Goal: Task Accomplishment & Management: Complete application form

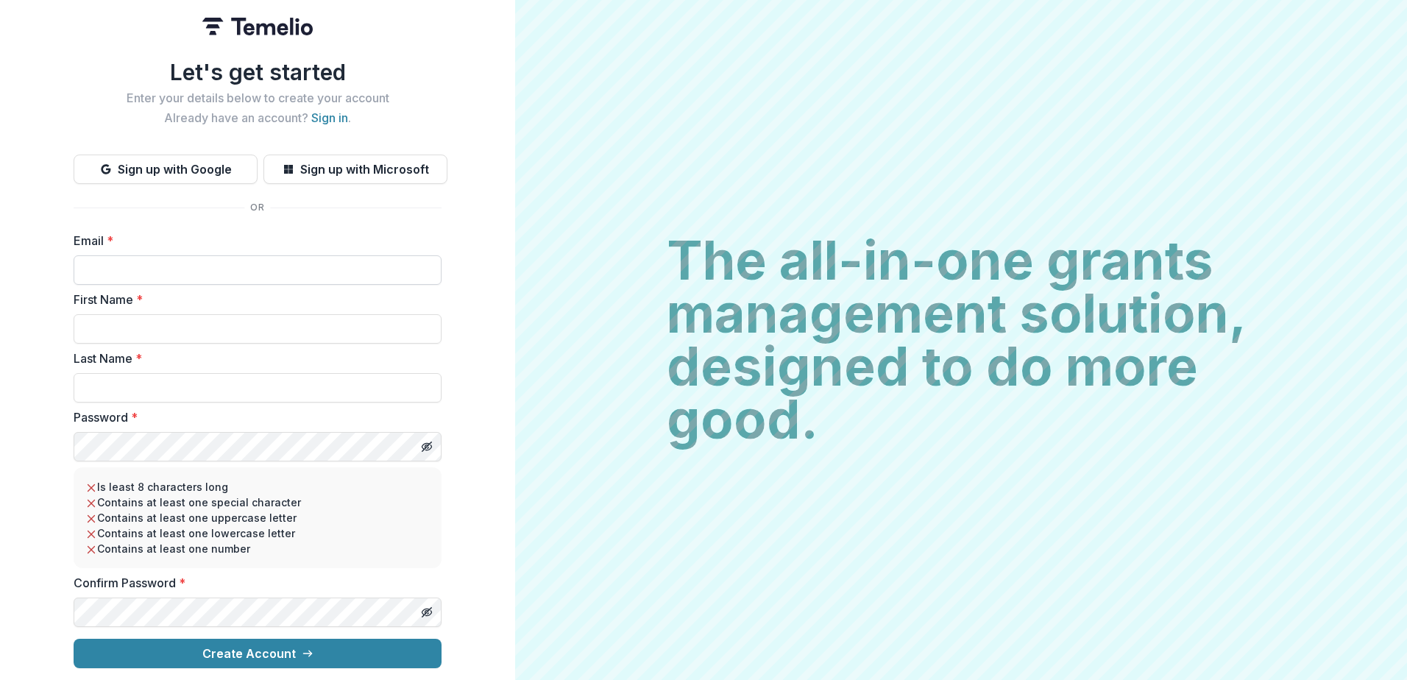
click at [93, 264] on input "Email *" at bounding box center [258, 269] width 368 height 29
type input "**********"
type input "*****"
type input "*********"
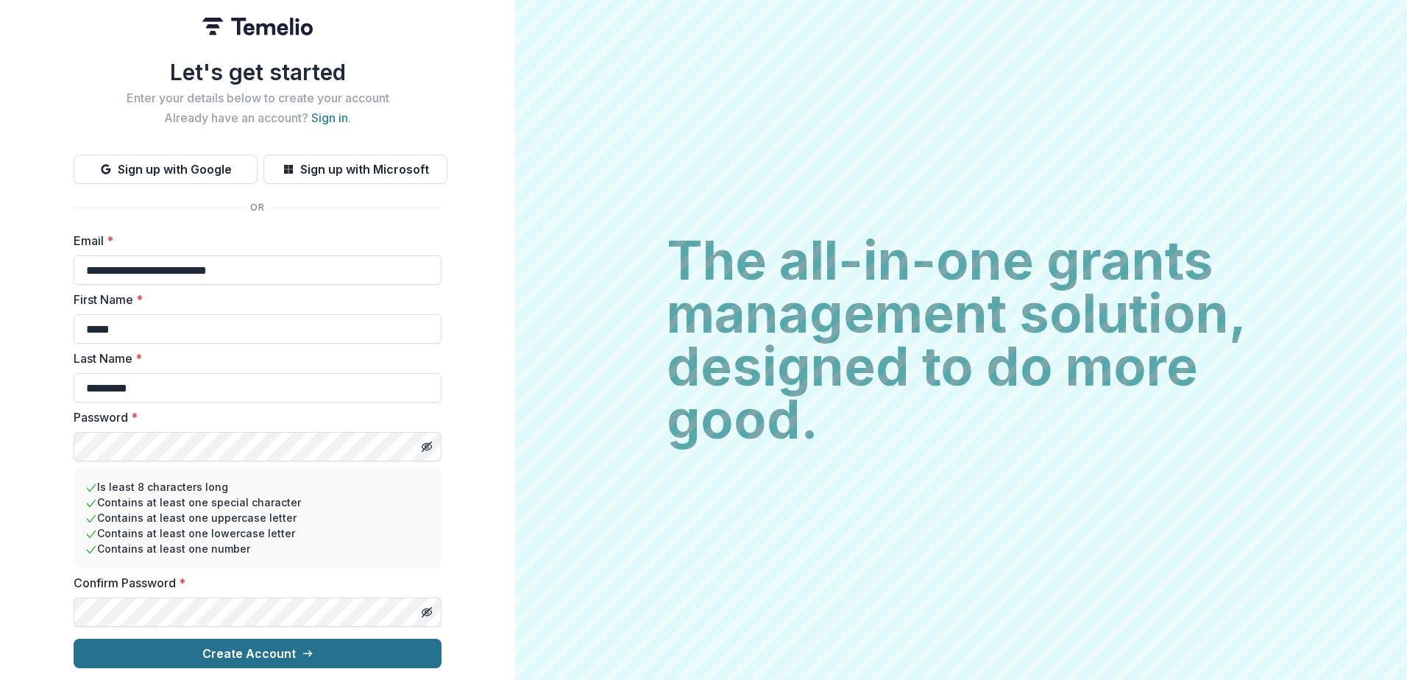
click at [247, 639] on button "Create Account" at bounding box center [258, 653] width 368 height 29
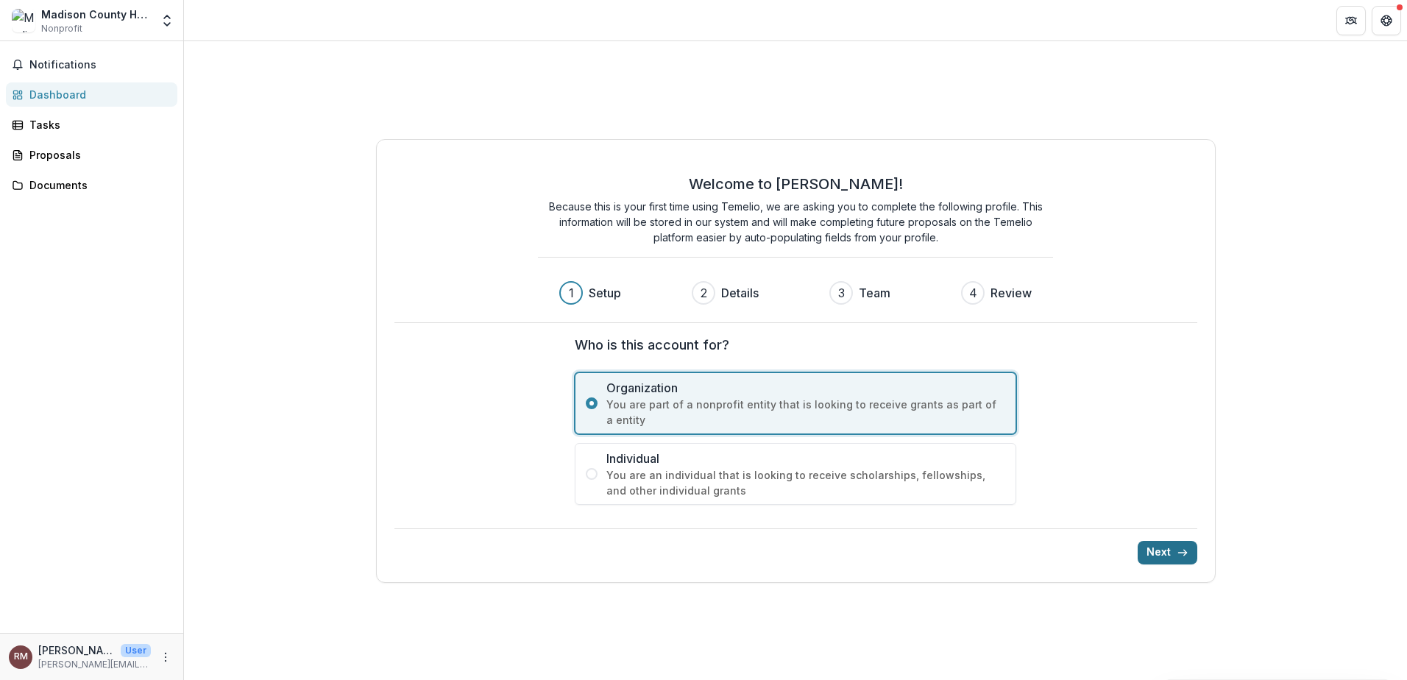
click at [1169, 542] on button "Next" at bounding box center [1168, 553] width 60 height 24
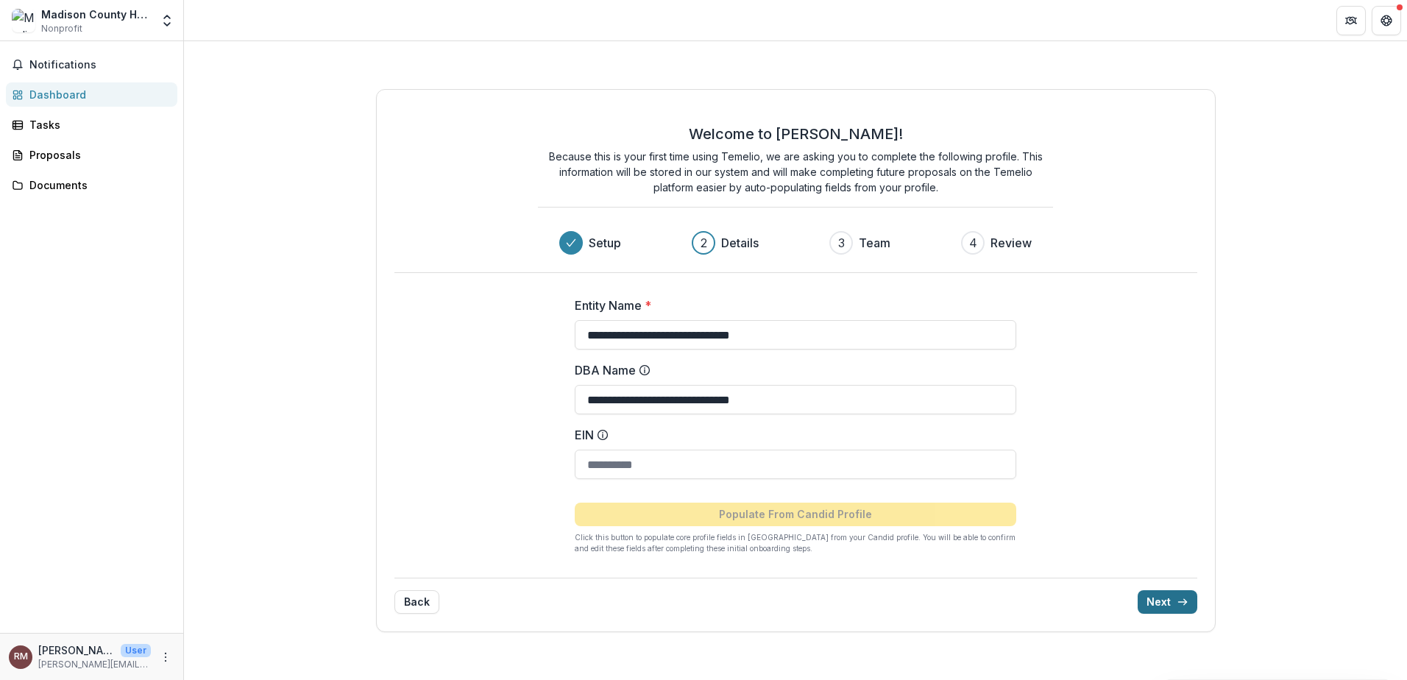
type input "**********"
click at [1174, 604] on button "Next" at bounding box center [1168, 602] width 60 height 24
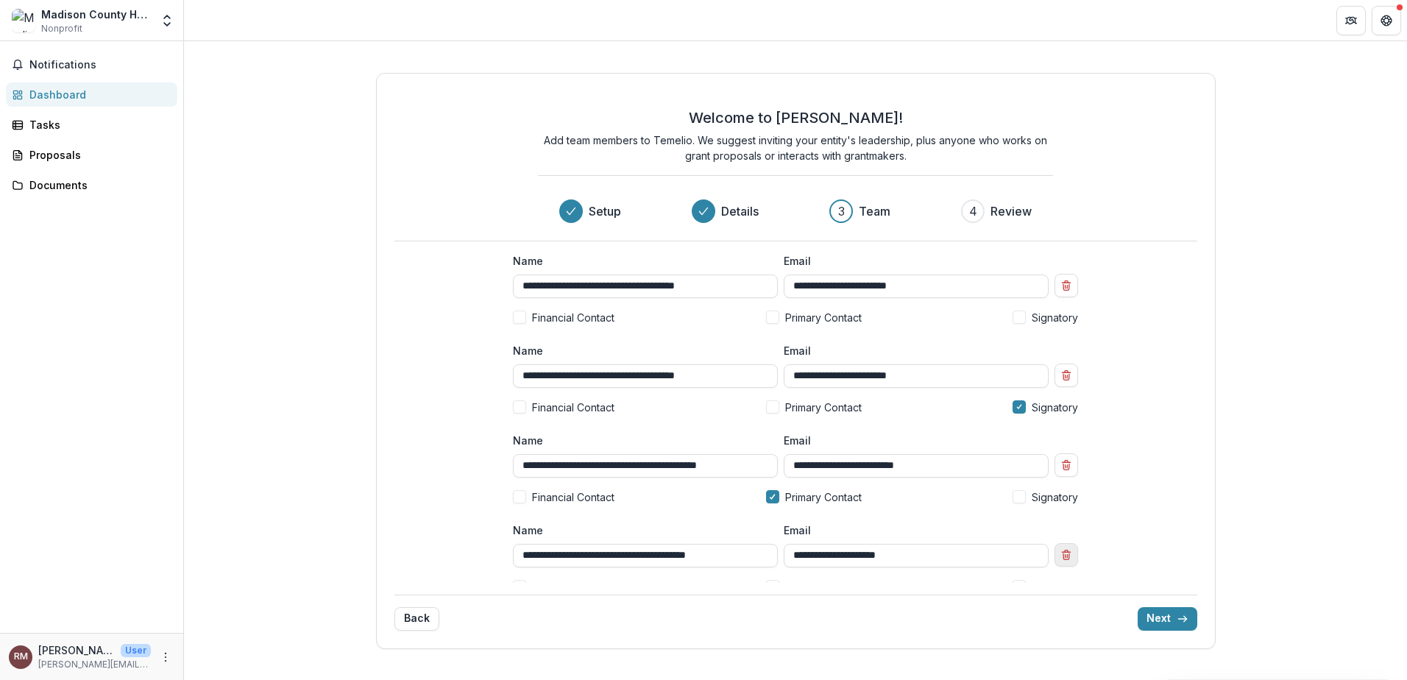
click at [1067, 556] on line "Remove team member" at bounding box center [1067, 555] width 0 height 3
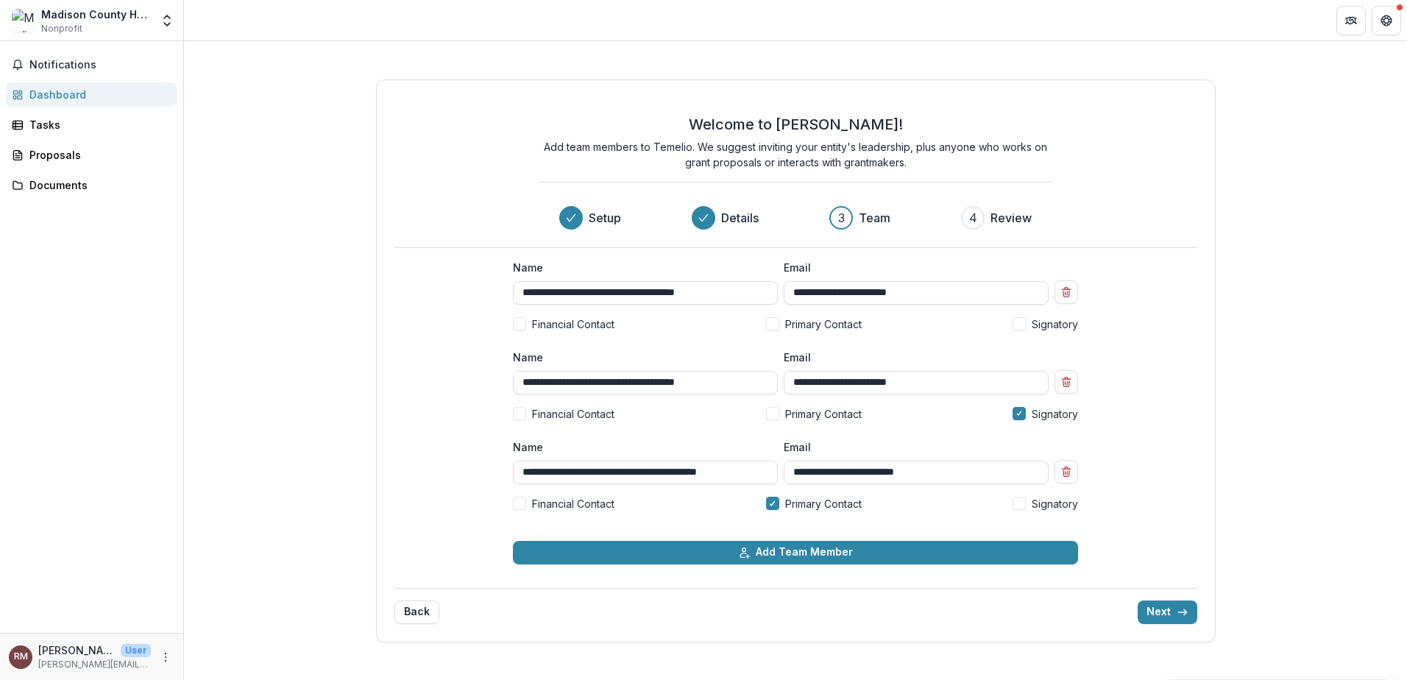
click at [514, 504] on span at bounding box center [519, 503] width 13 height 13
click at [1158, 615] on button "Next" at bounding box center [1168, 612] width 60 height 24
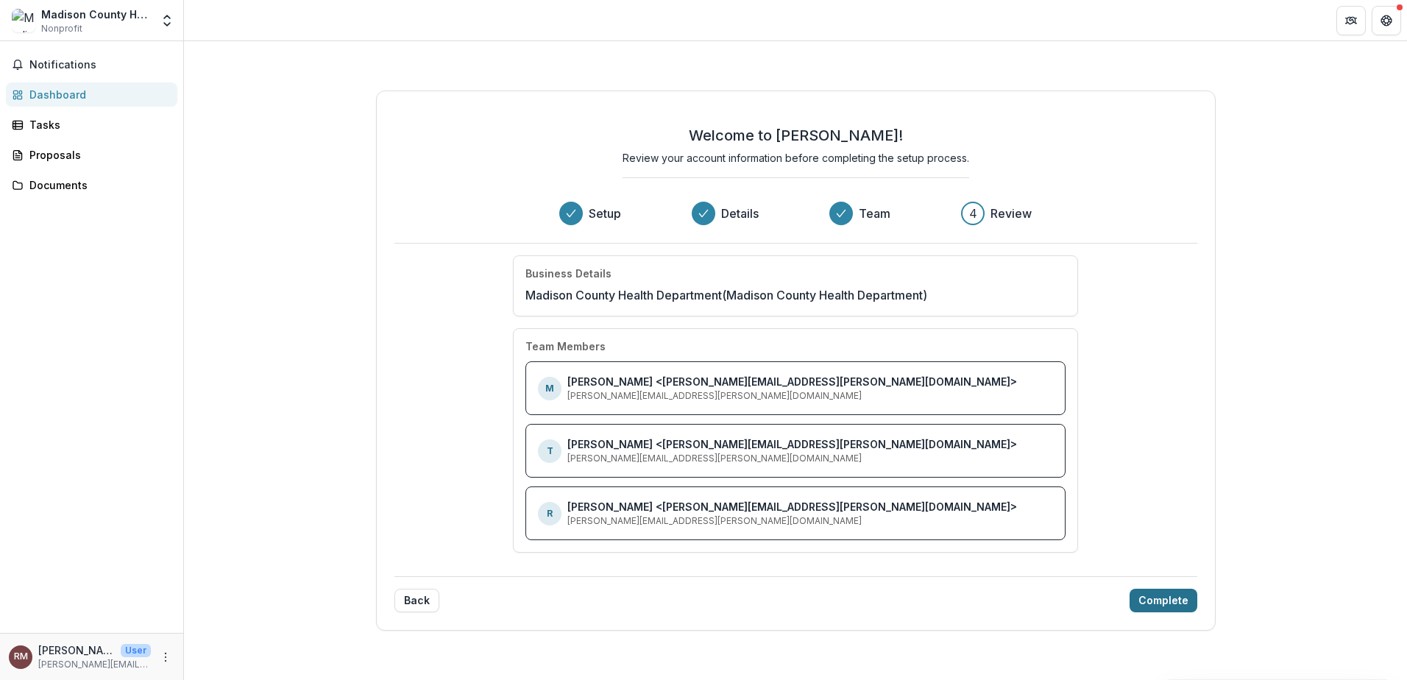
click at [1155, 606] on button "Complete" at bounding box center [1164, 601] width 68 height 24
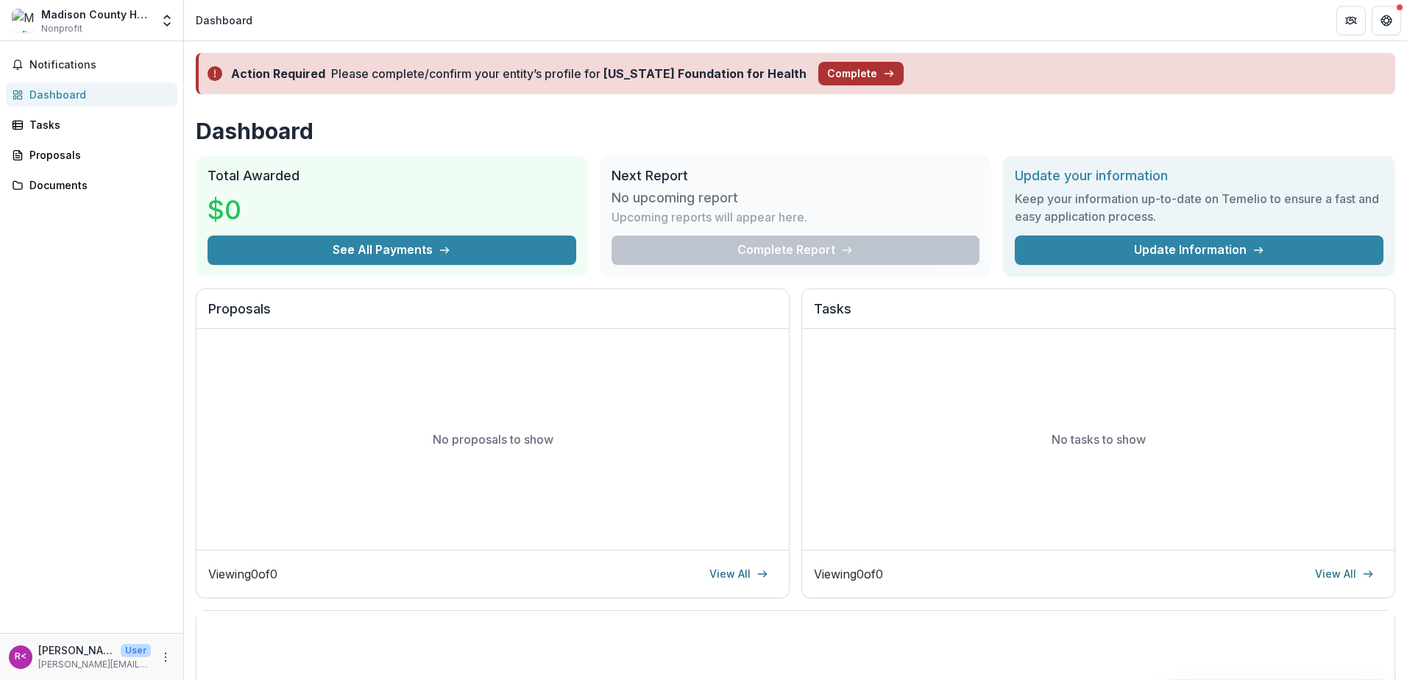
click at [818, 70] on button "Complete" at bounding box center [860, 74] width 85 height 24
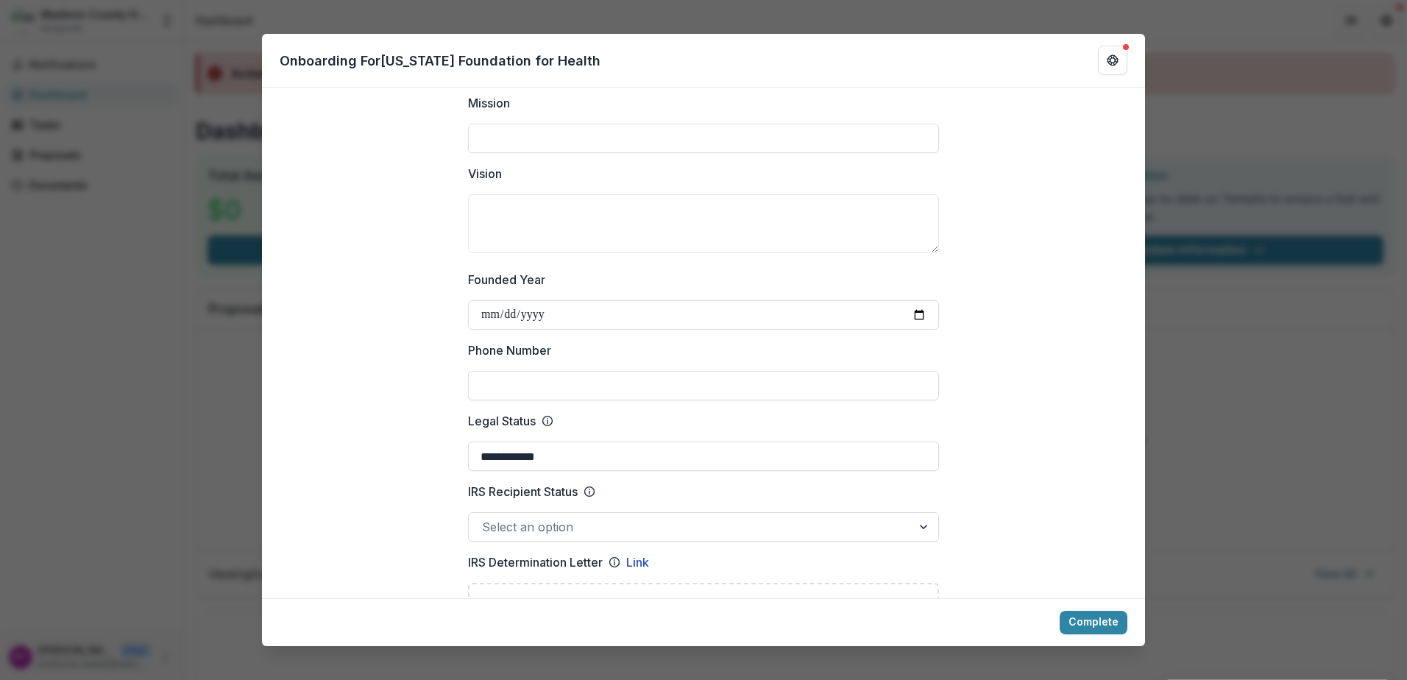
scroll to position [442, 0]
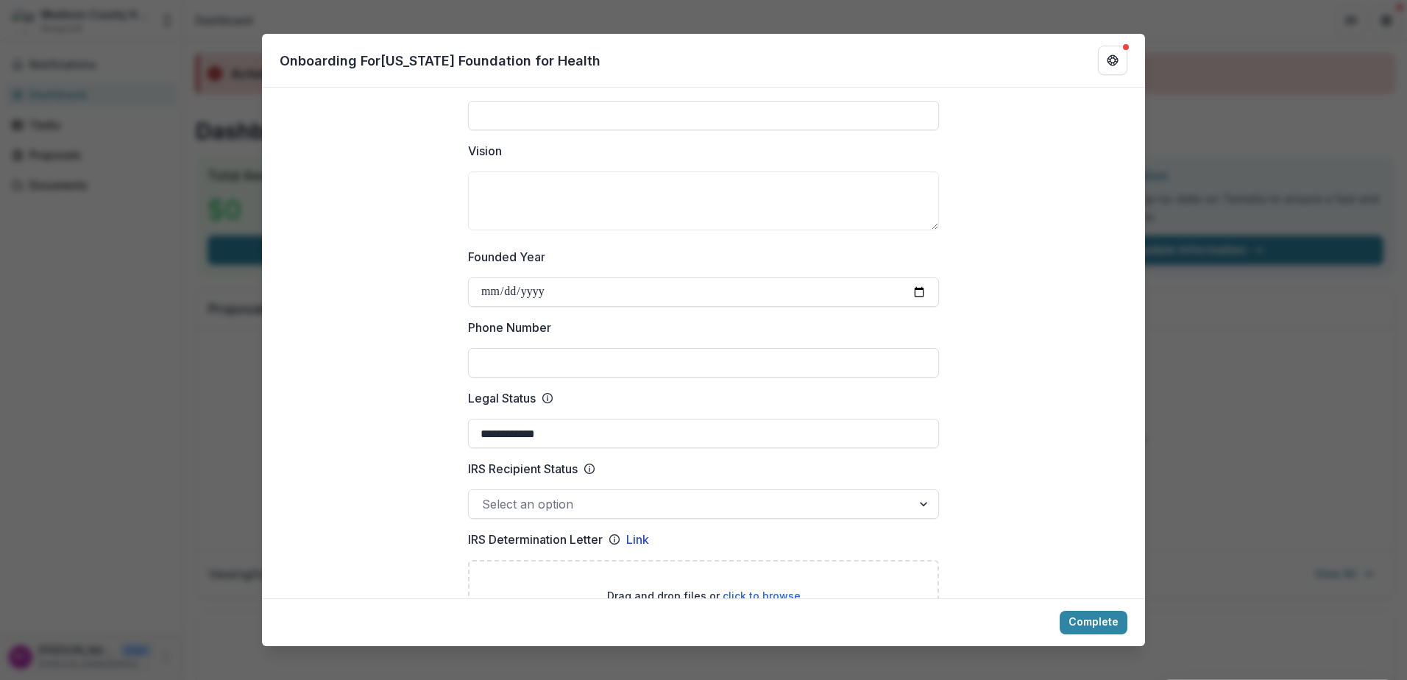
click at [904, 492] on div "Select an option" at bounding box center [690, 504] width 443 height 24
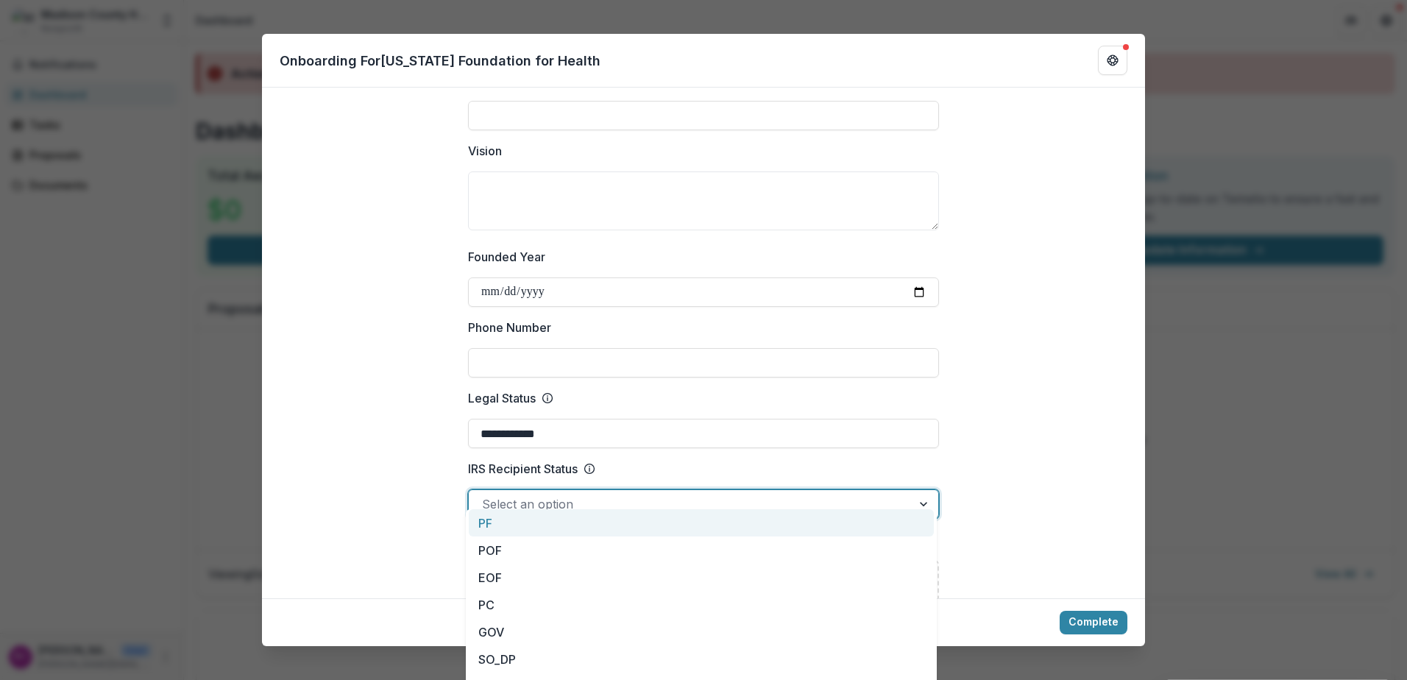
click at [904, 492] on div "Select an option" at bounding box center [690, 504] width 443 height 24
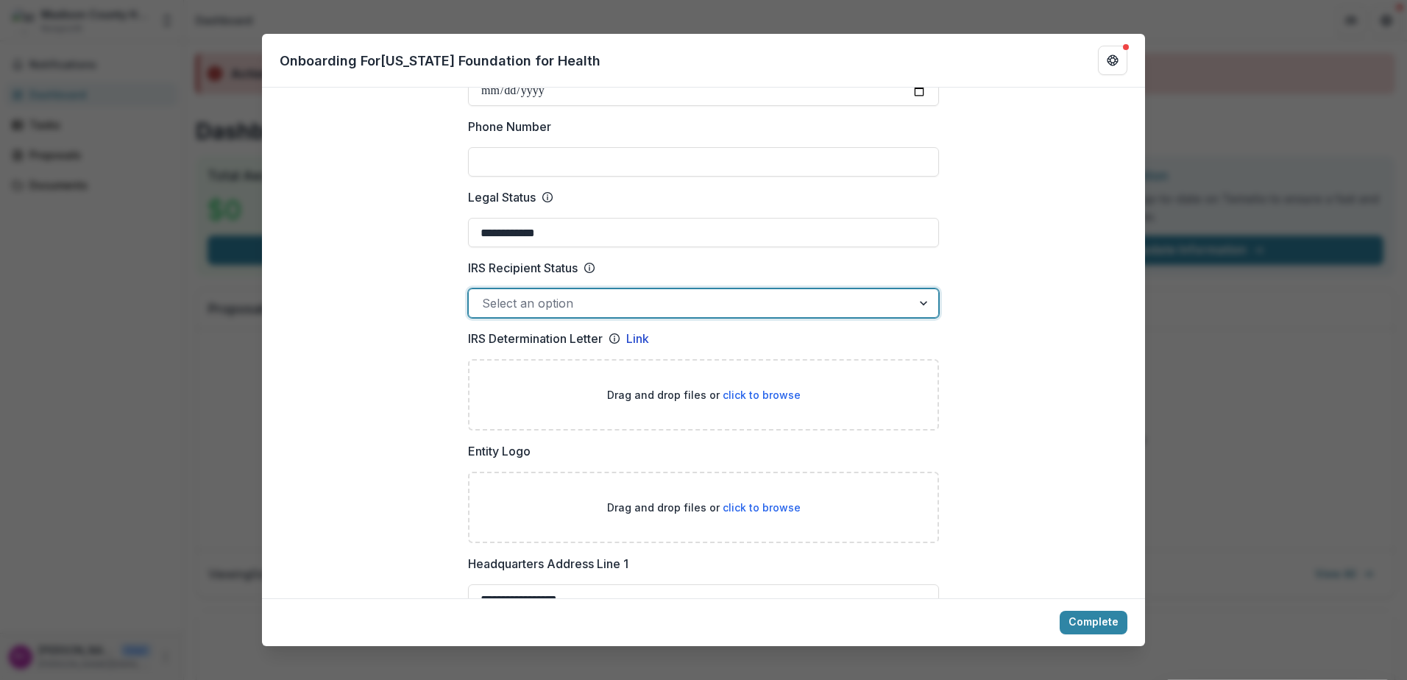
scroll to position [662, 0]
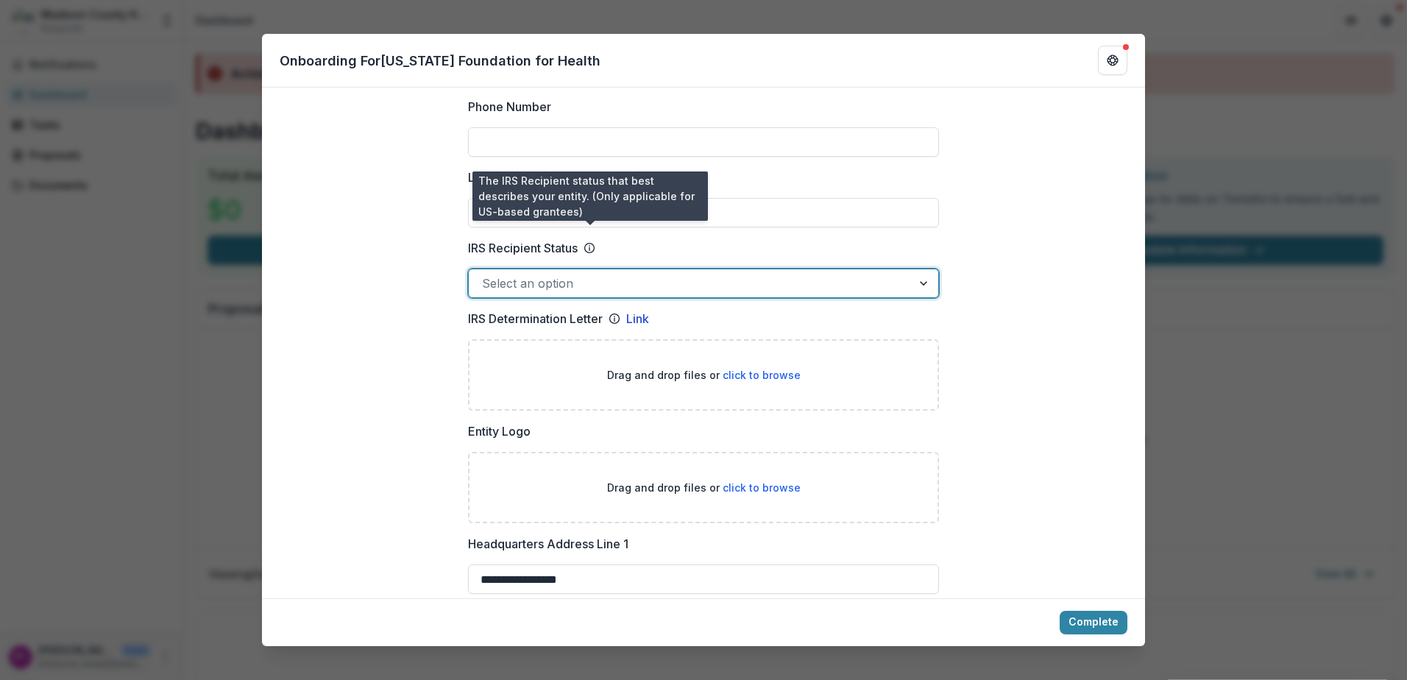
click at [590, 242] on icon at bounding box center [590, 248] width 12 height 12
click at [486, 274] on input "IRS Recipient Status" at bounding box center [484, 283] width 4 height 18
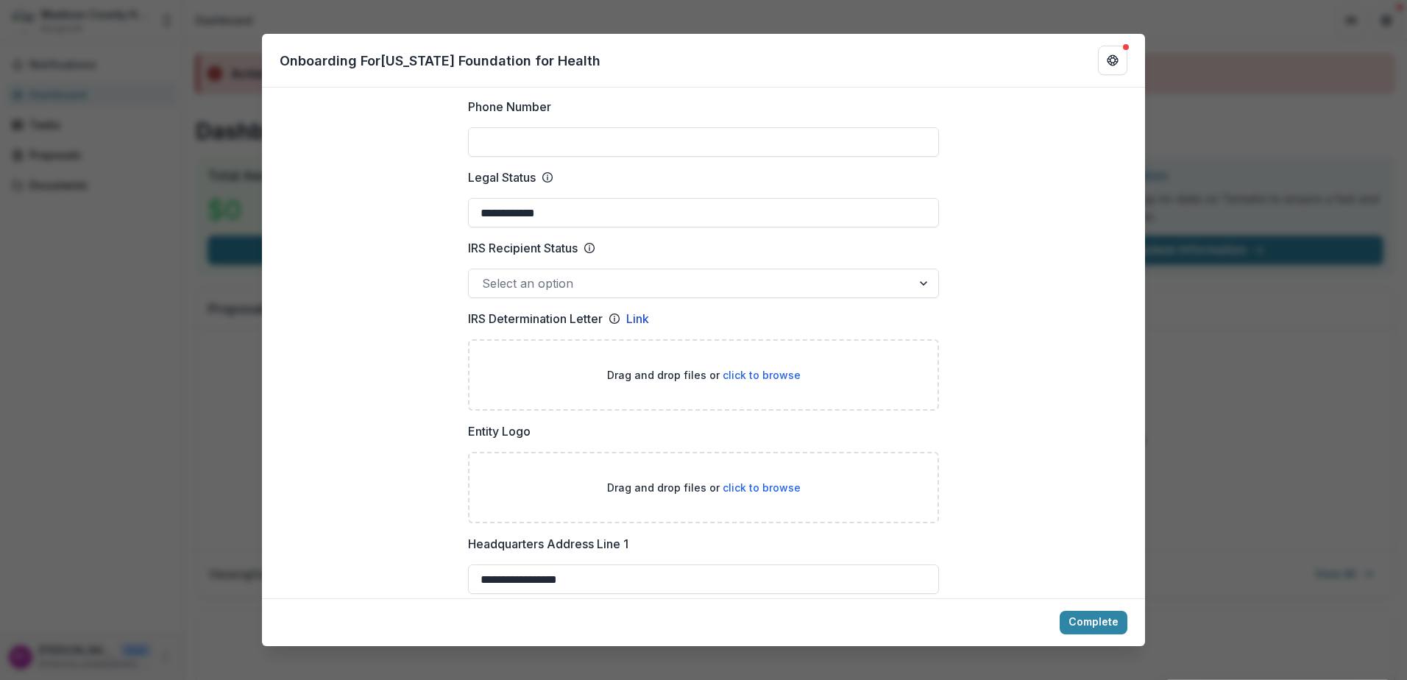
click at [590, 242] on icon at bounding box center [590, 248] width 12 height 12
click at [486, 274] on input "IRS Recipient Status" at bounding box center [484, 283] width 4 height 18
click at [589, 242] on icon at bounding box center [590, 248] width 12 height 12
click at [486, 274] on input "IRS Recipient Status" at bounding box center [484, 283] width 4 height 18
click at [589, 242] on icon at bounding box center [590, 248] width 12 height 12
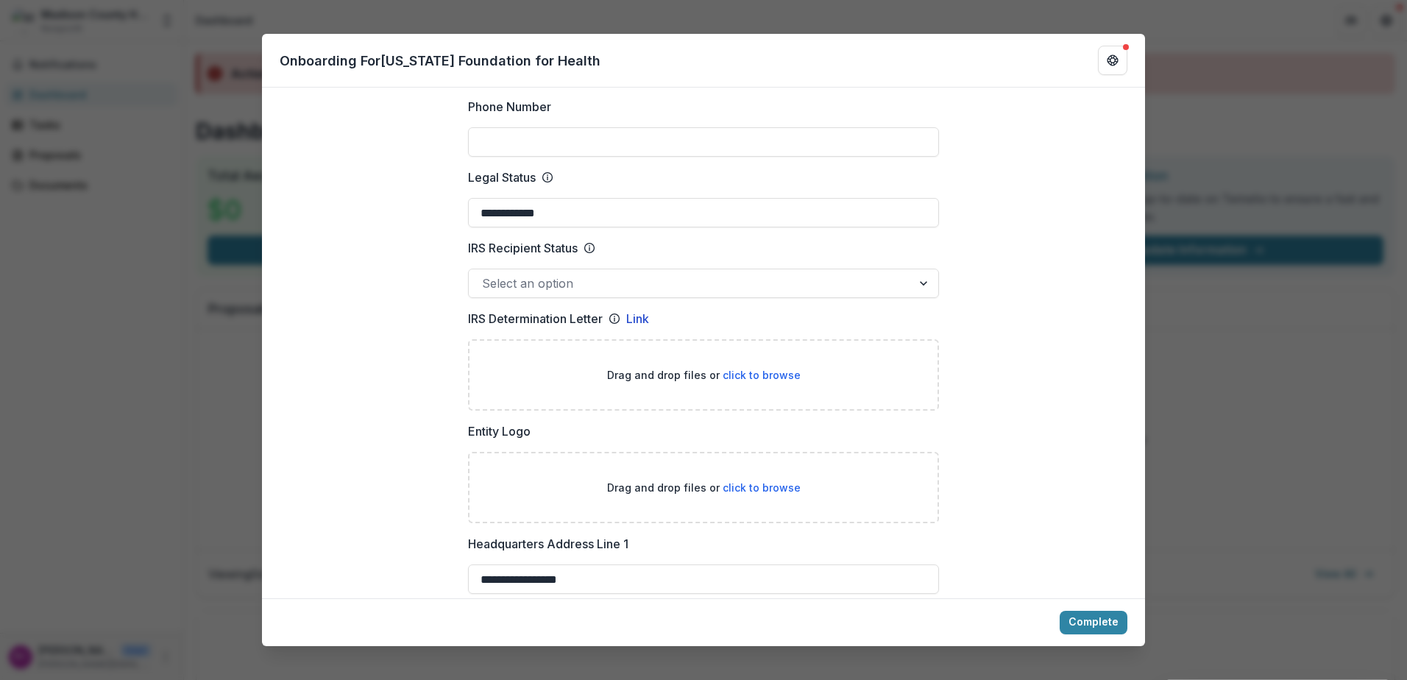
click at [486, 274] on input "IRS Recipient Status" at bounding box center [484, 283] width 4 height 18
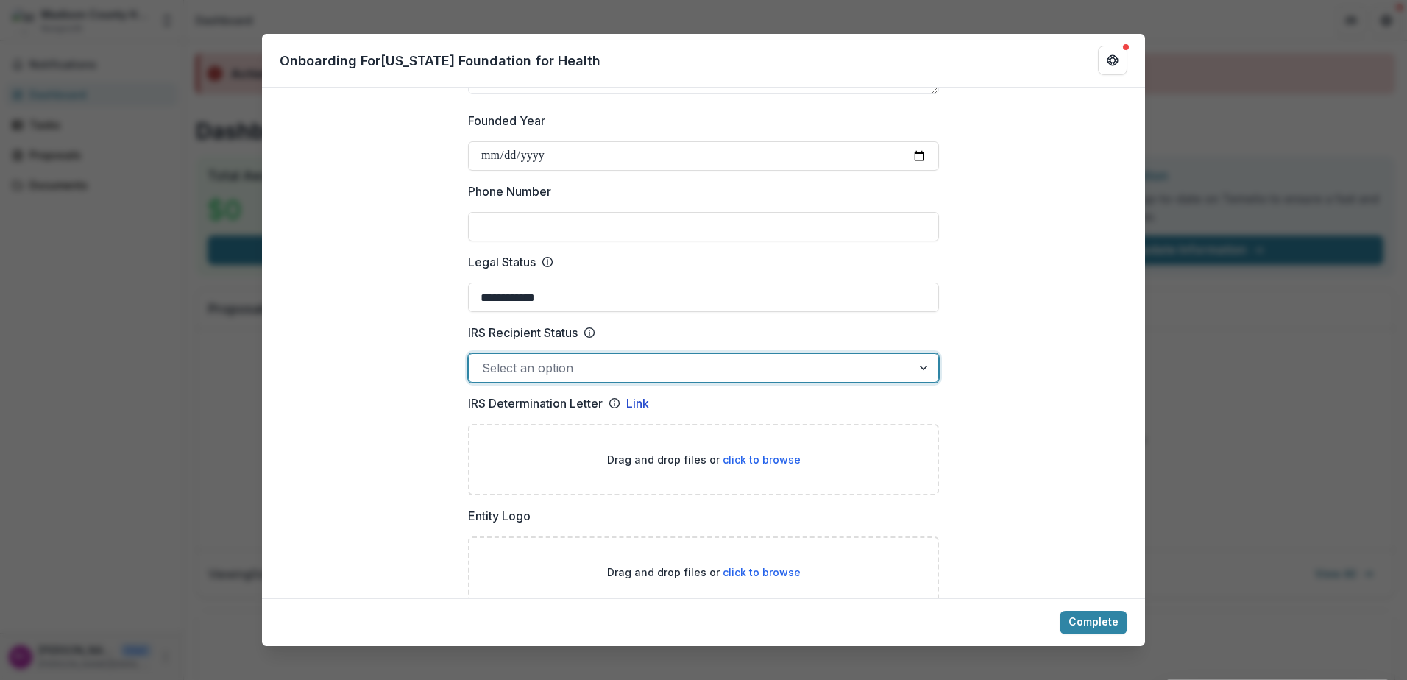
scroll to position [442, 0]
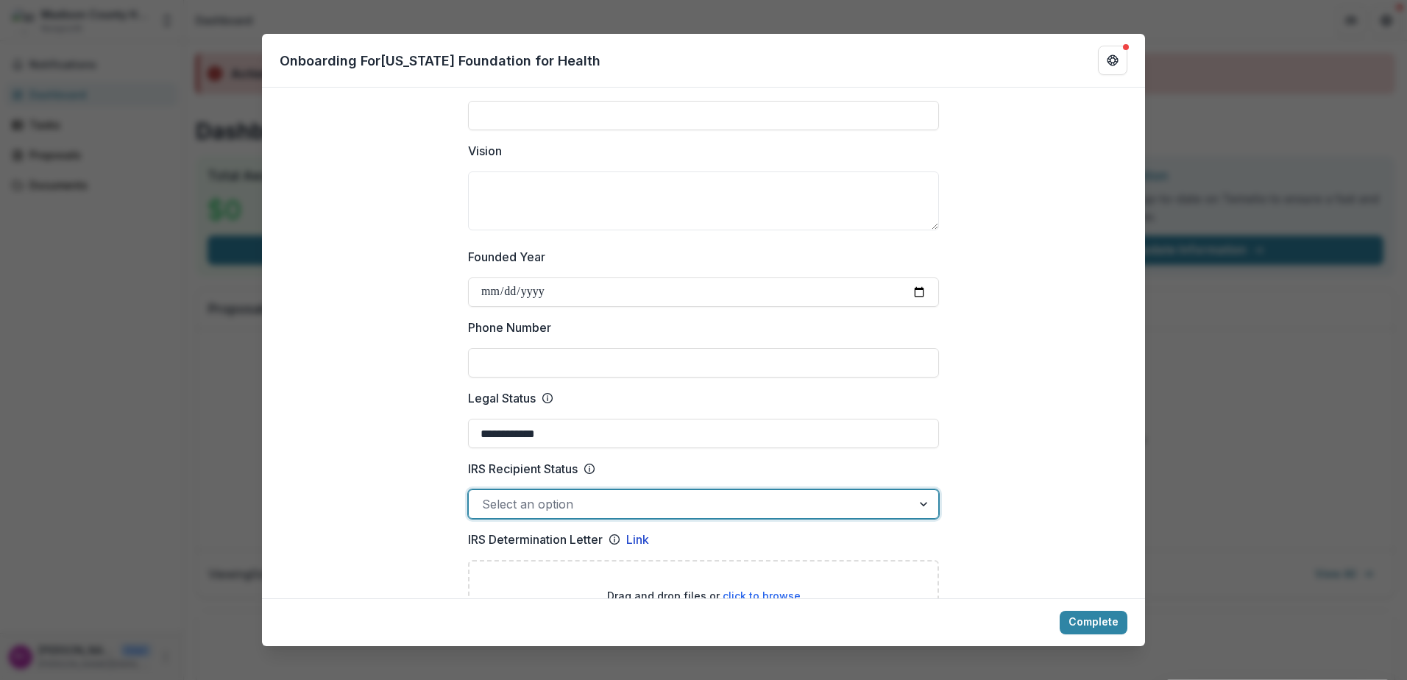
click at [499, 349] on input "Phone Number" at bounding box center [703, 362] width 471 height 29
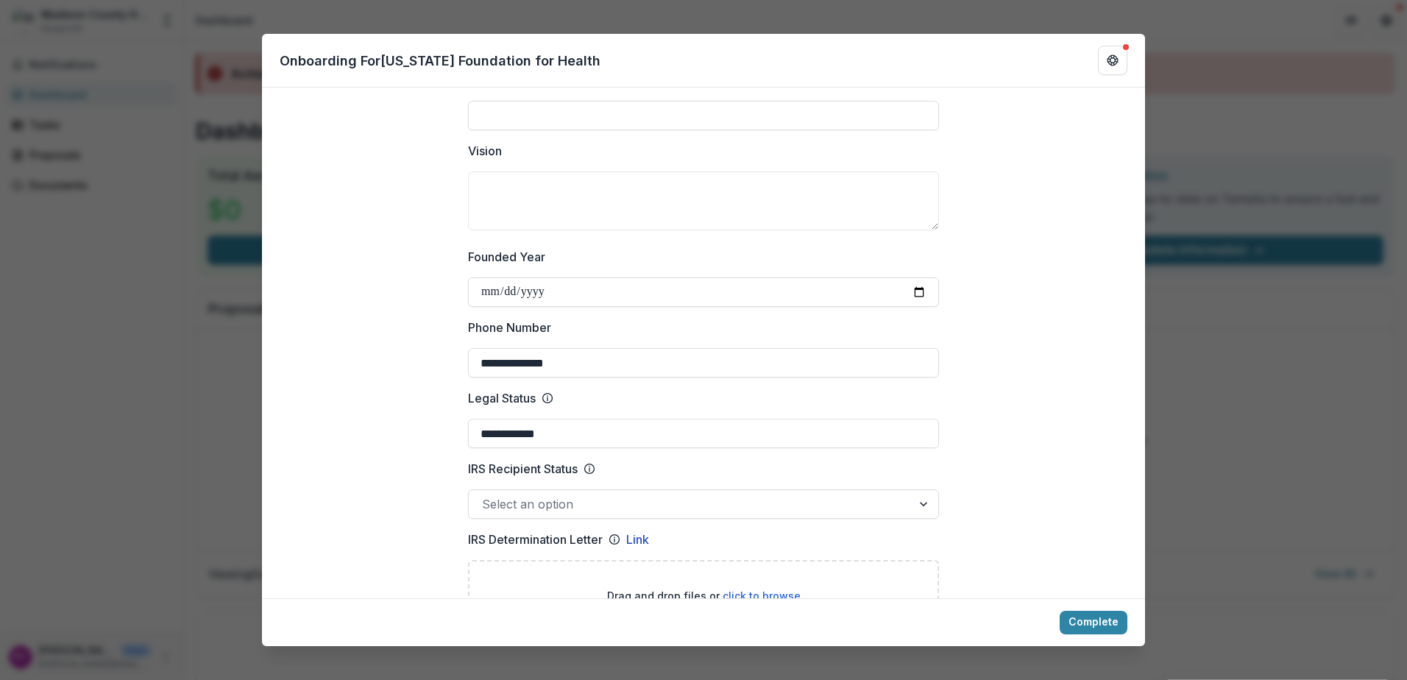
type input "**********"
click at [764, 142] on label "Vision" at bounding box center [699, 151] width 462 height 18
click at [764, 171] on textarea "Vision" at bounding box center [703, 200] width 471 height 59
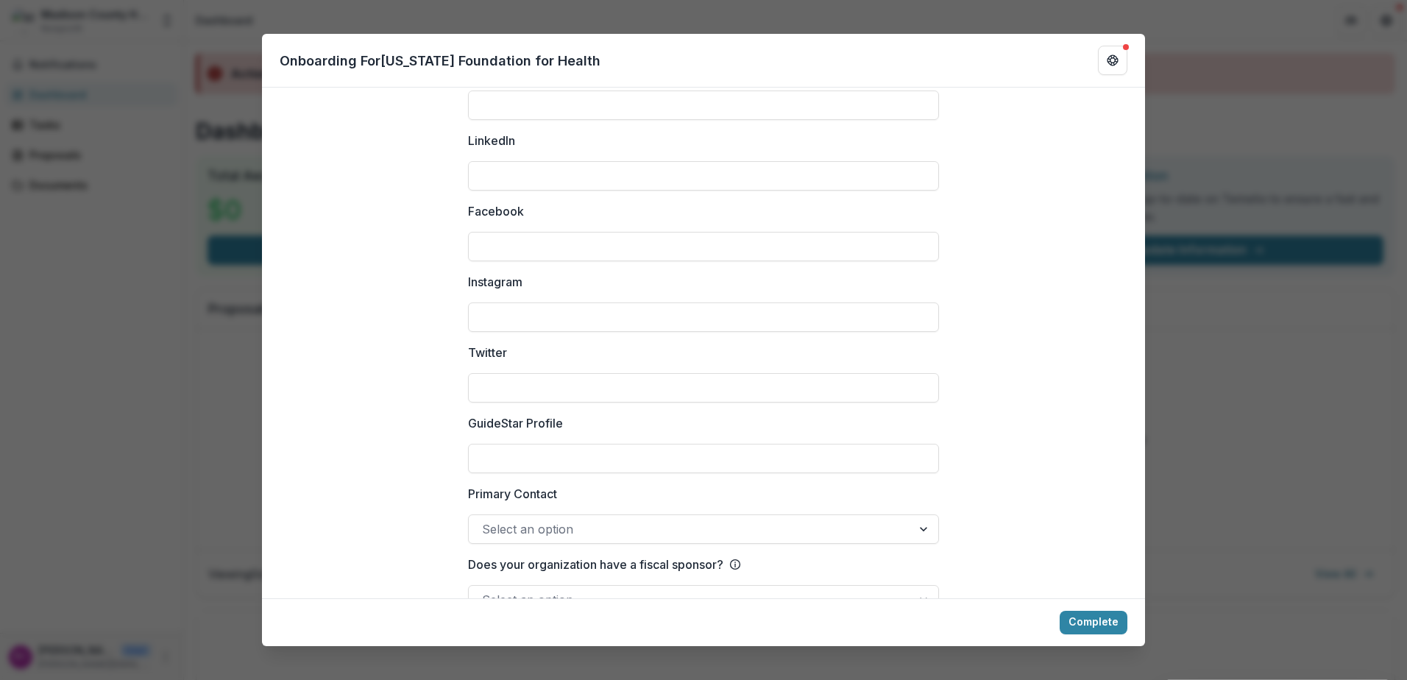
scroll to position [1938, 0]
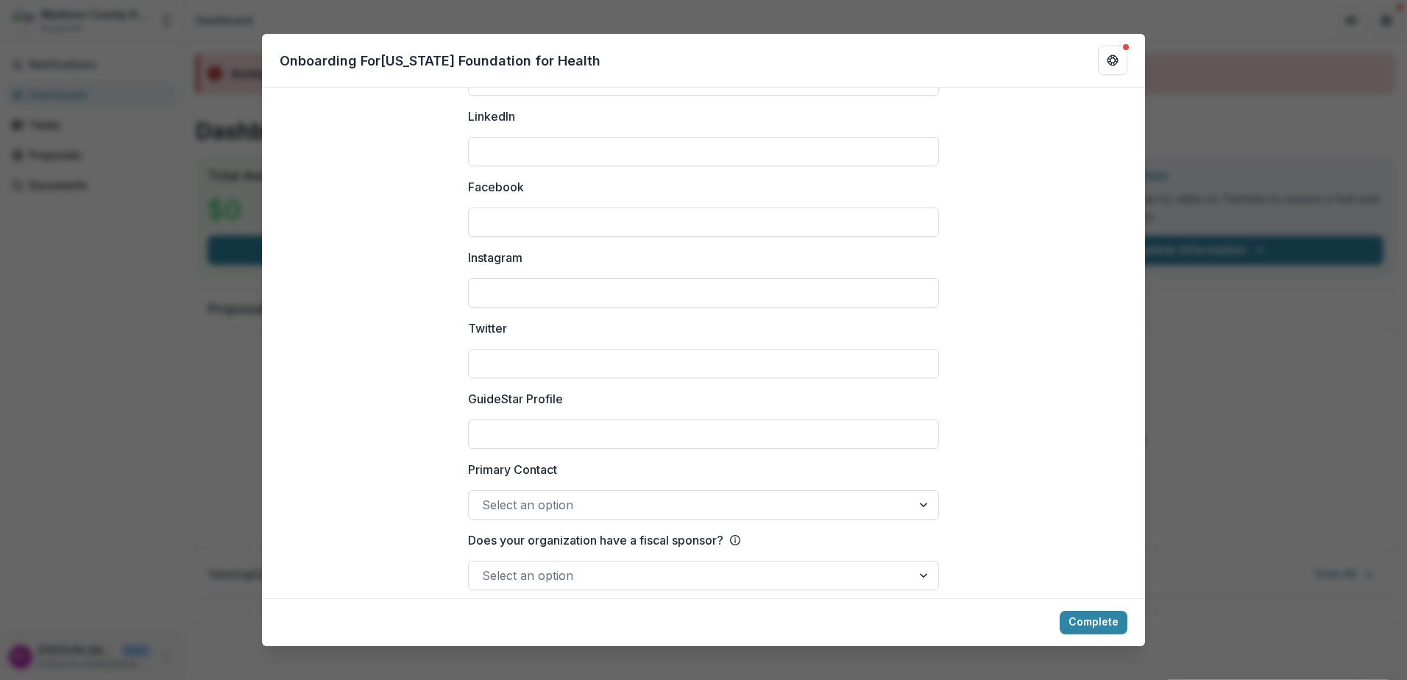
click at [908, 493] on div "Select an option" at bounding box center [690, 505] width 443 height 24
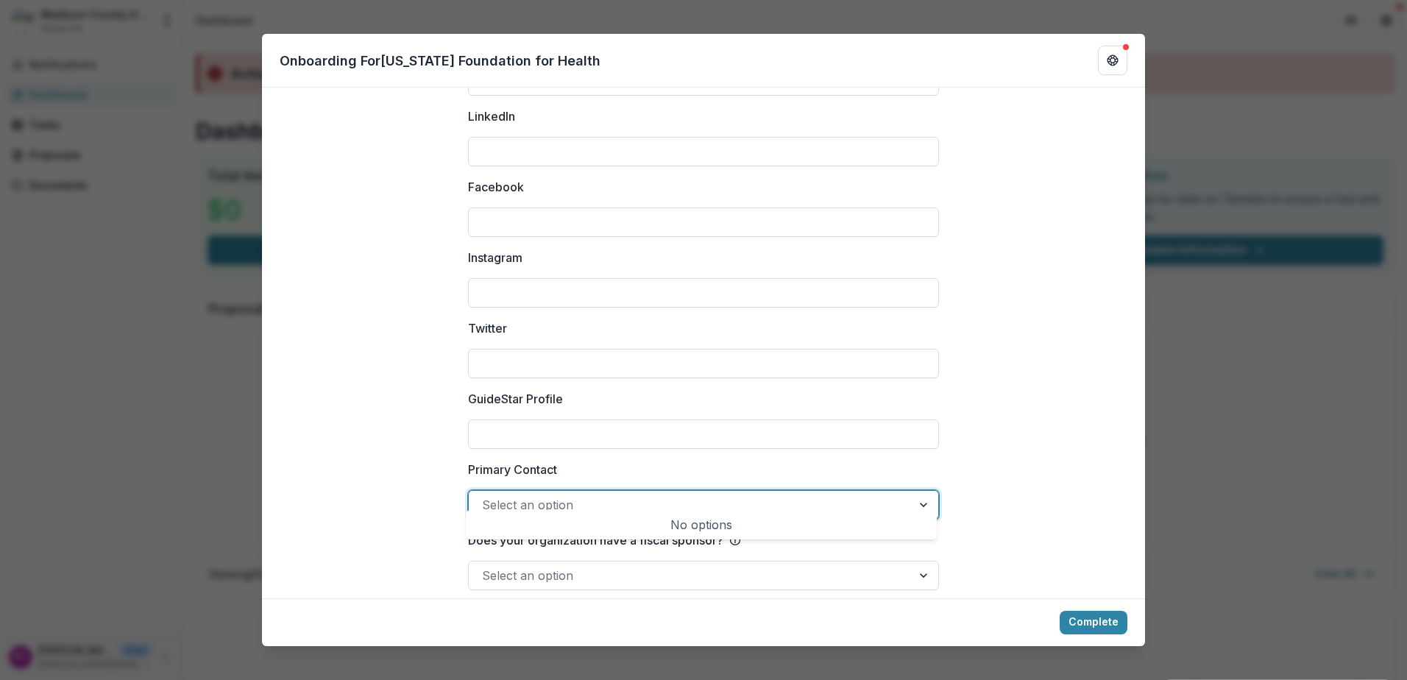
click at [929, 492] on div at bounding box center [925, 505] width 26 height 28
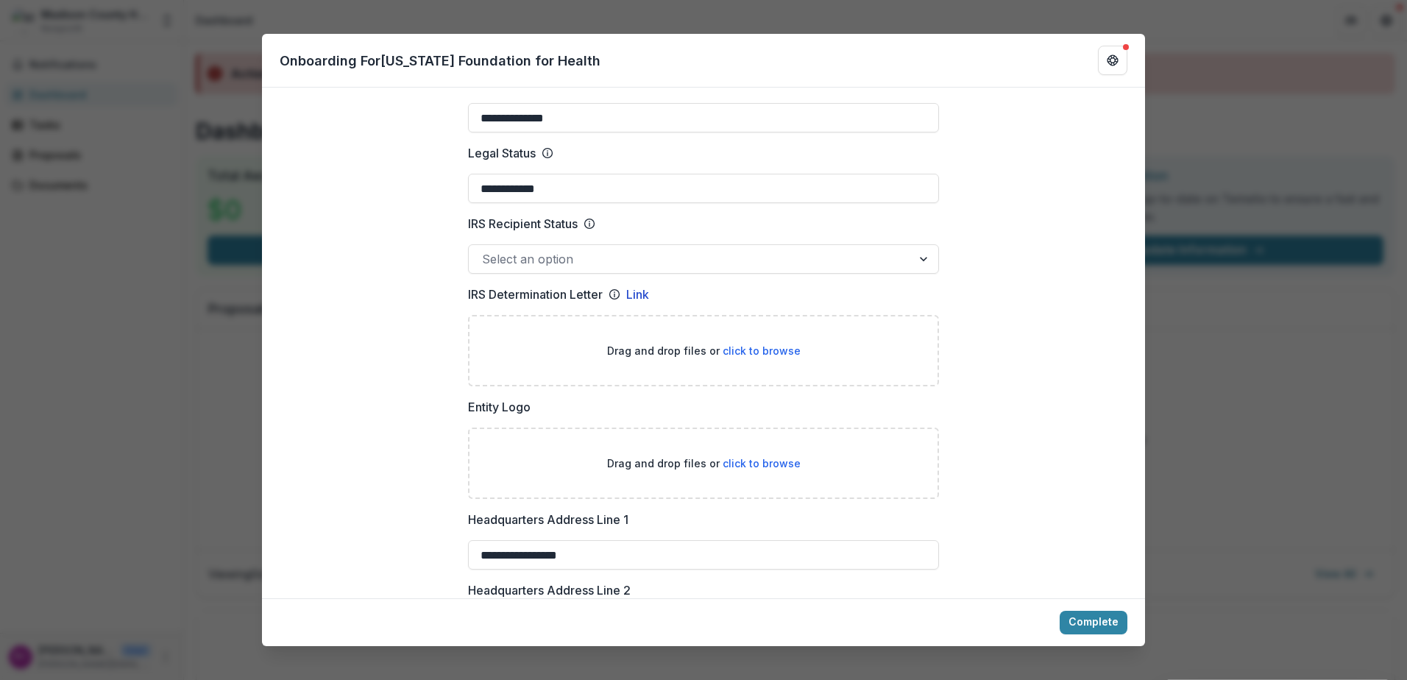
scroll to position [613, 0]
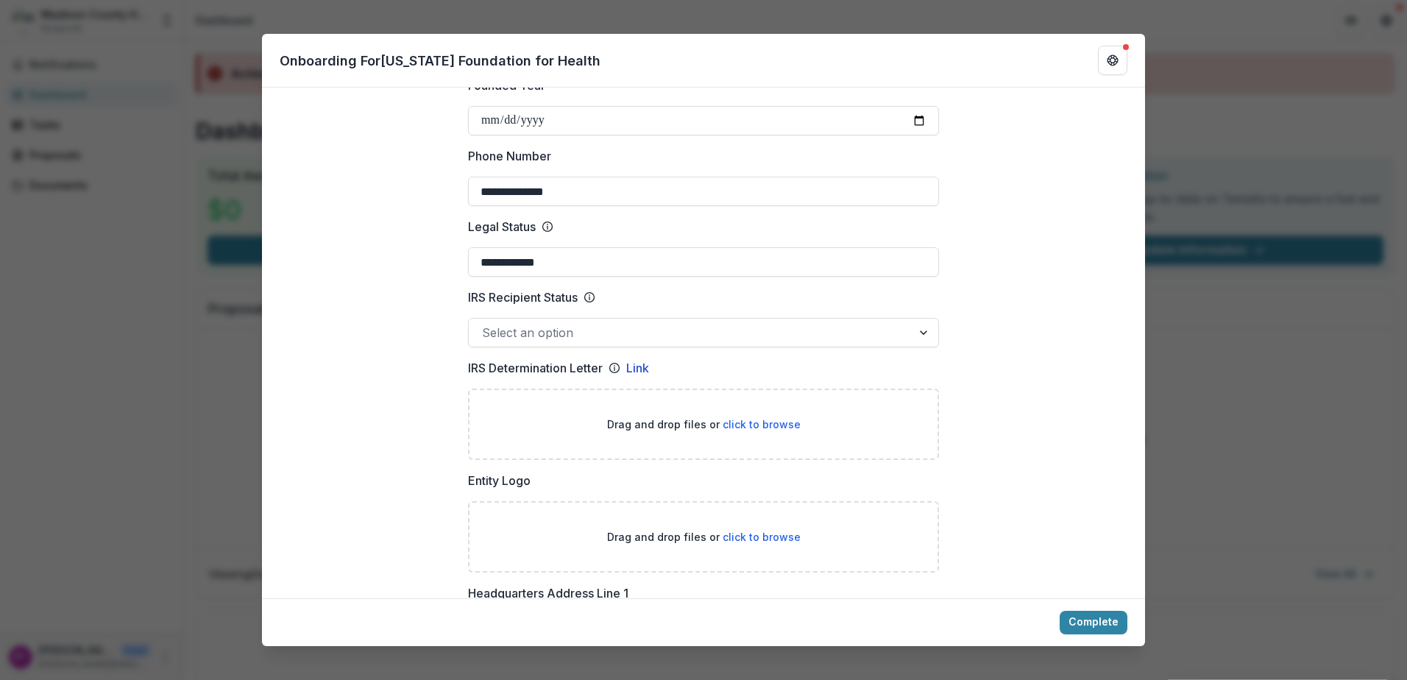
click at [772, 531] on span "click to browse" at bounding box center [762, 537] width 78 height 13
type input "**********"
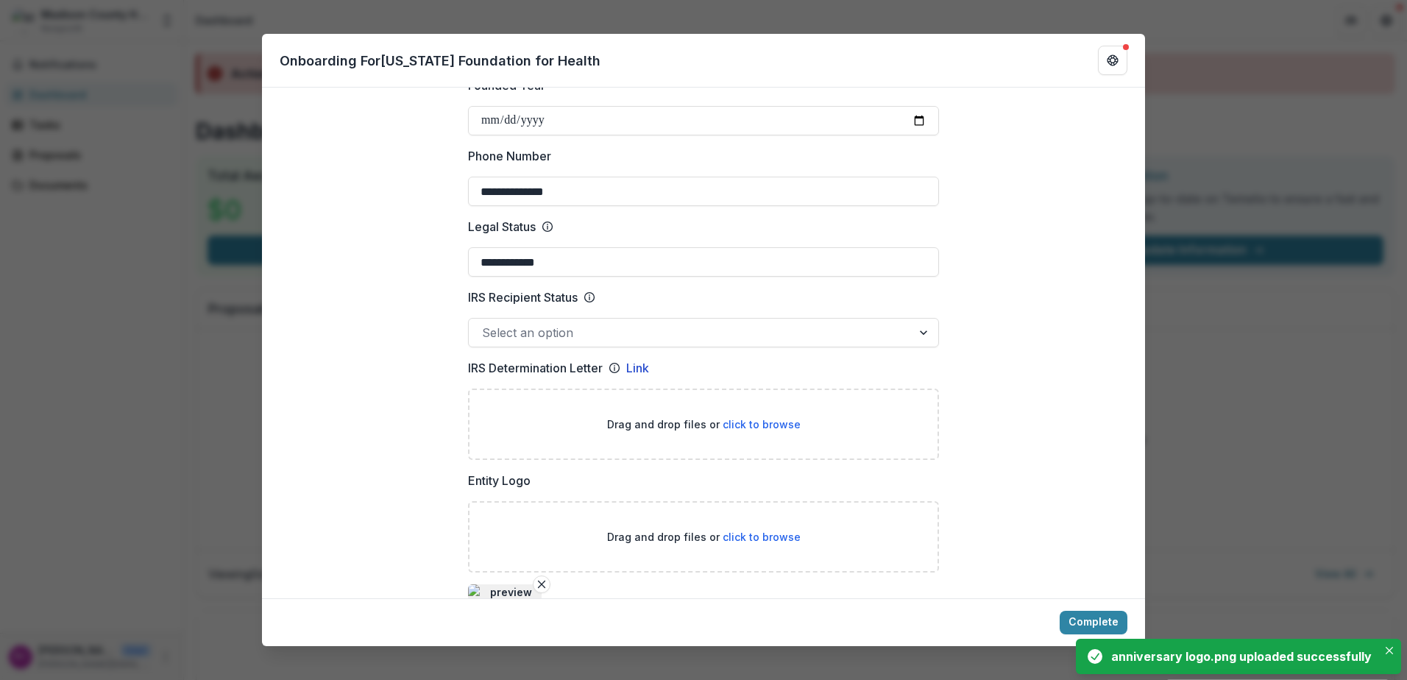
scroll to position [760, 0]
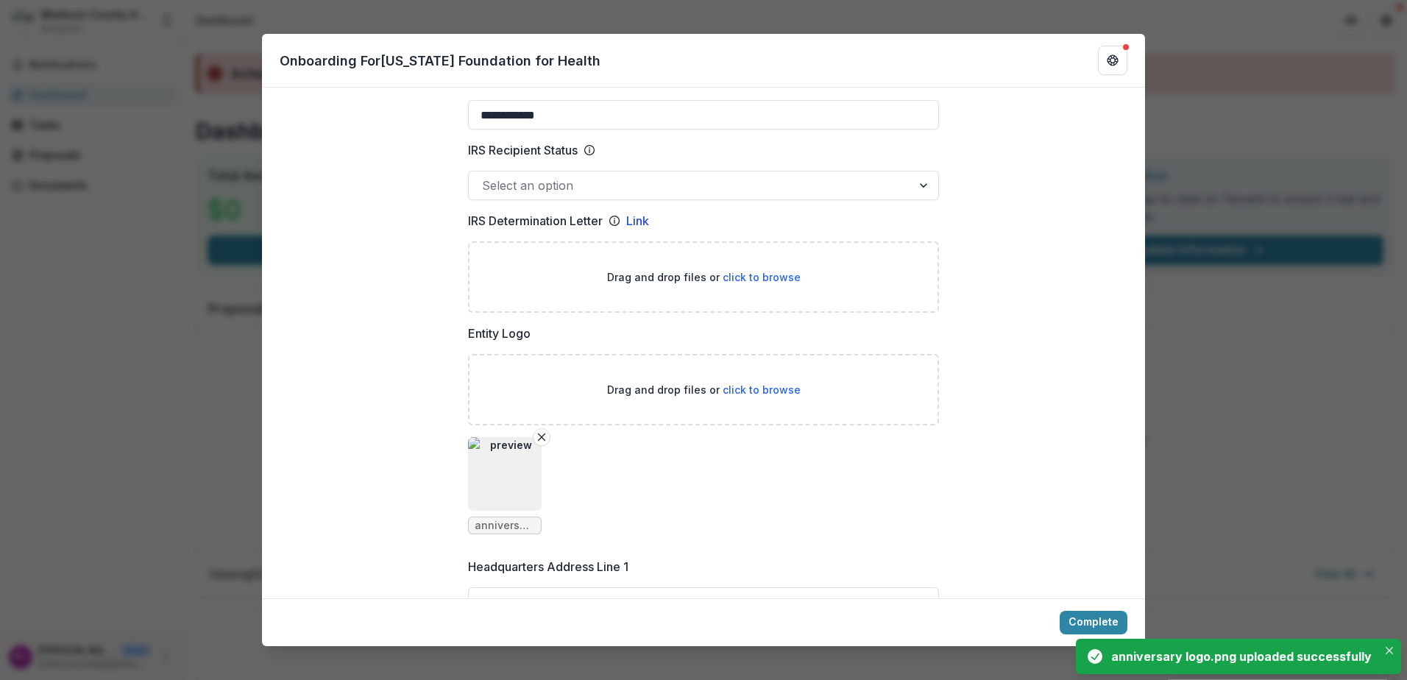
click at [497, 453] on img "button" at bounding box center [505, 474] width 74 height 74
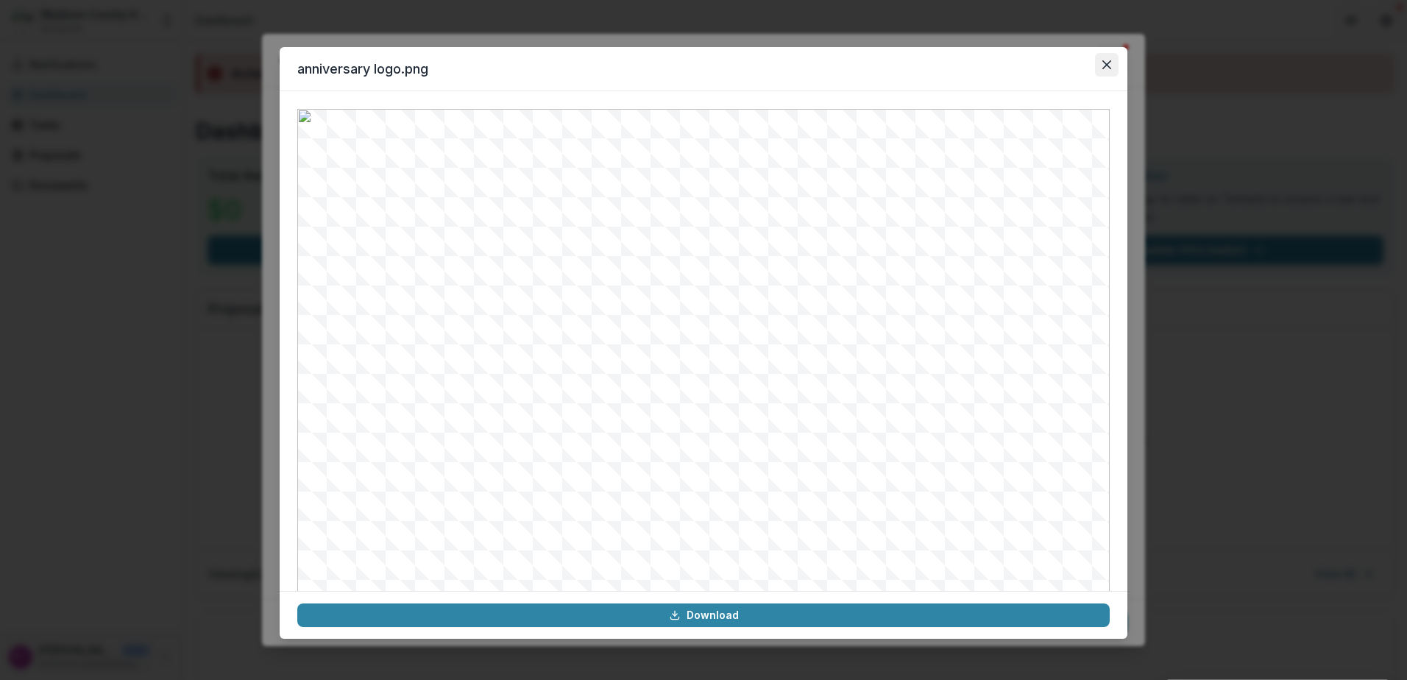
click at [1104, 67] on icon "Close" at bounding box center [1106, 64] width 9 height 9
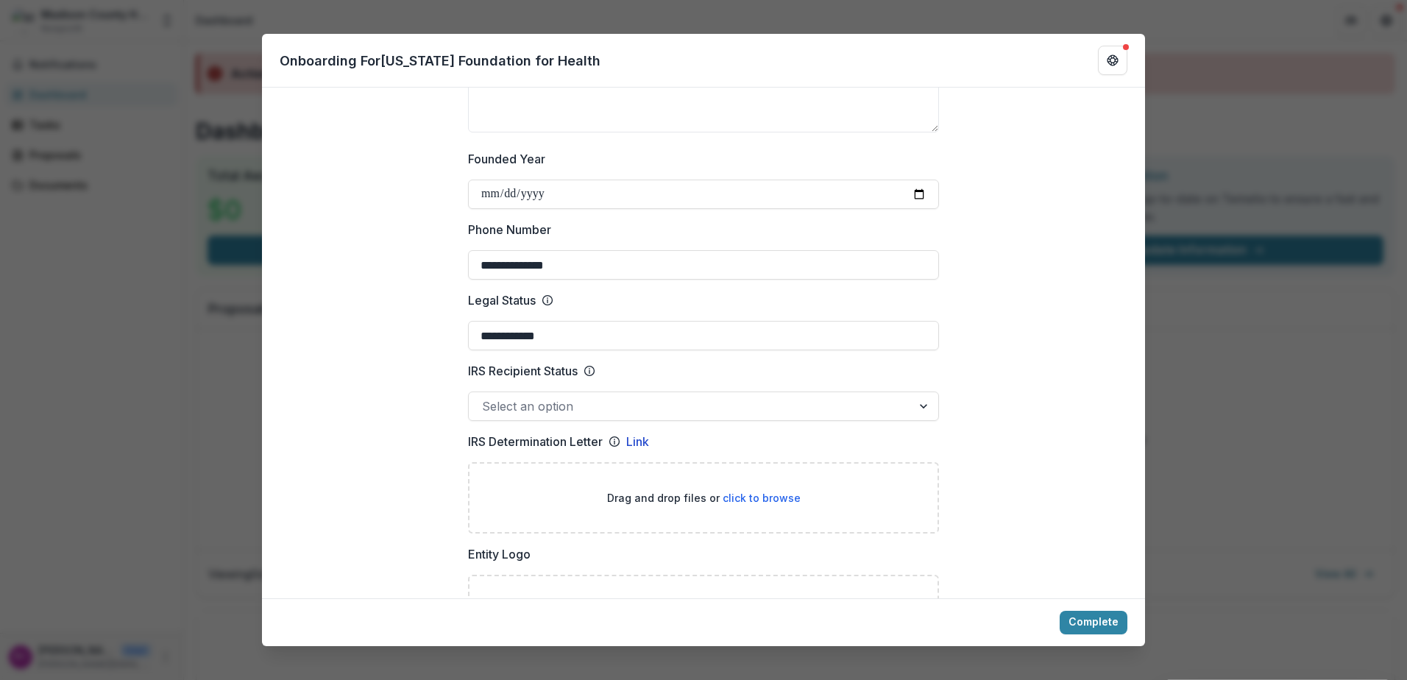
scroll to position [466, 0]
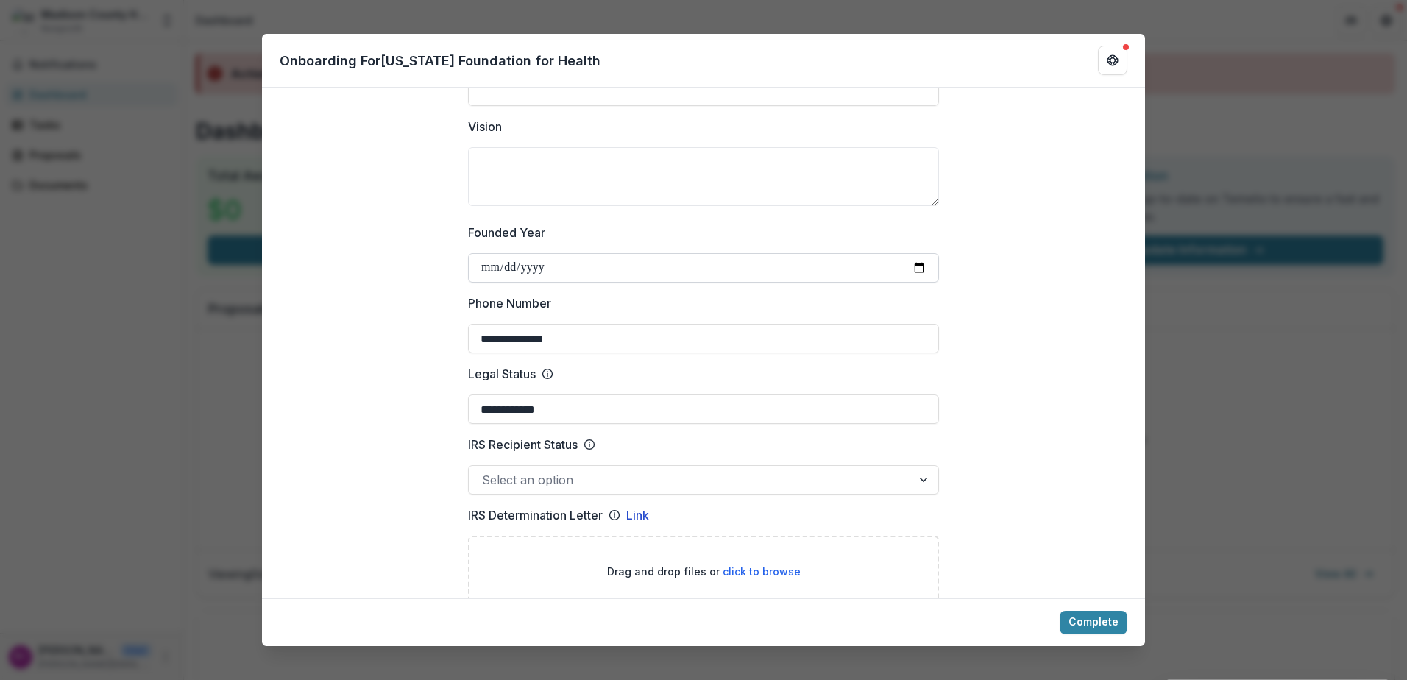
click at [478, 253] on input "Founded Year" at bounding box center [703, 267] width 471 height 29
type input "**********"
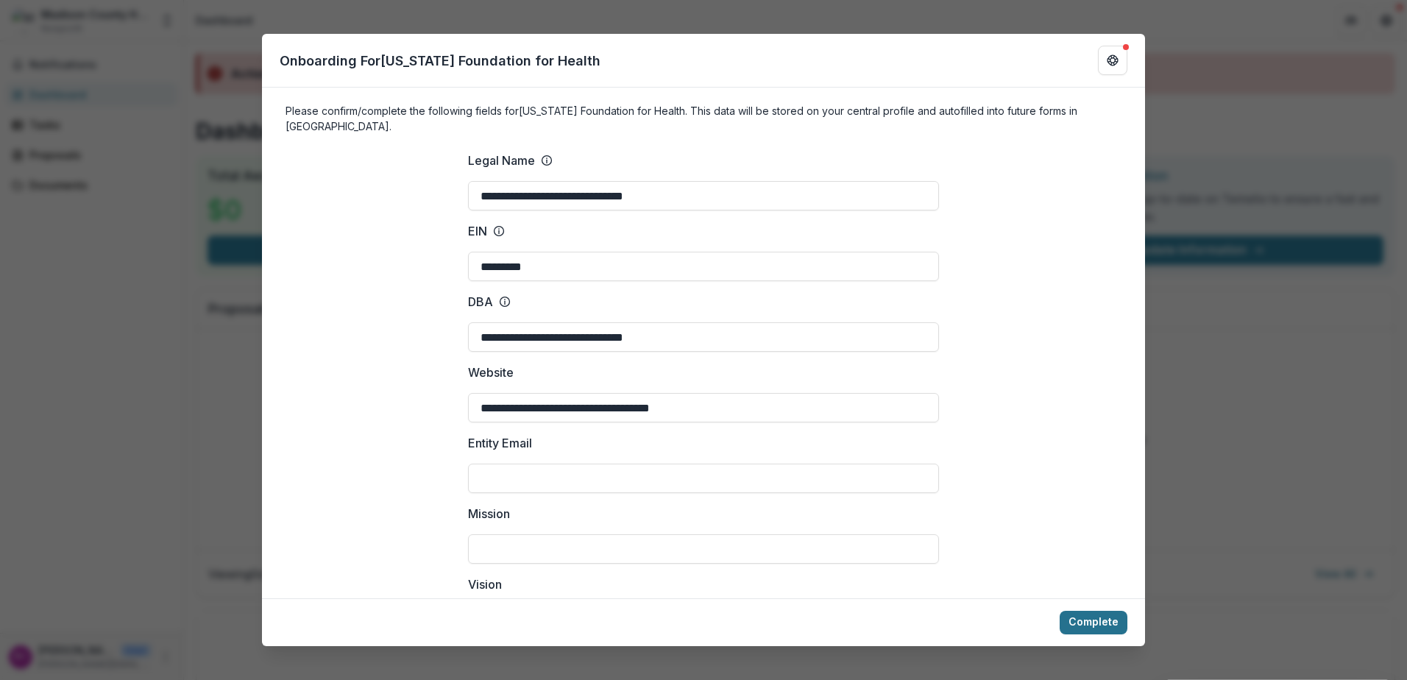
scroll to position [0, 0]
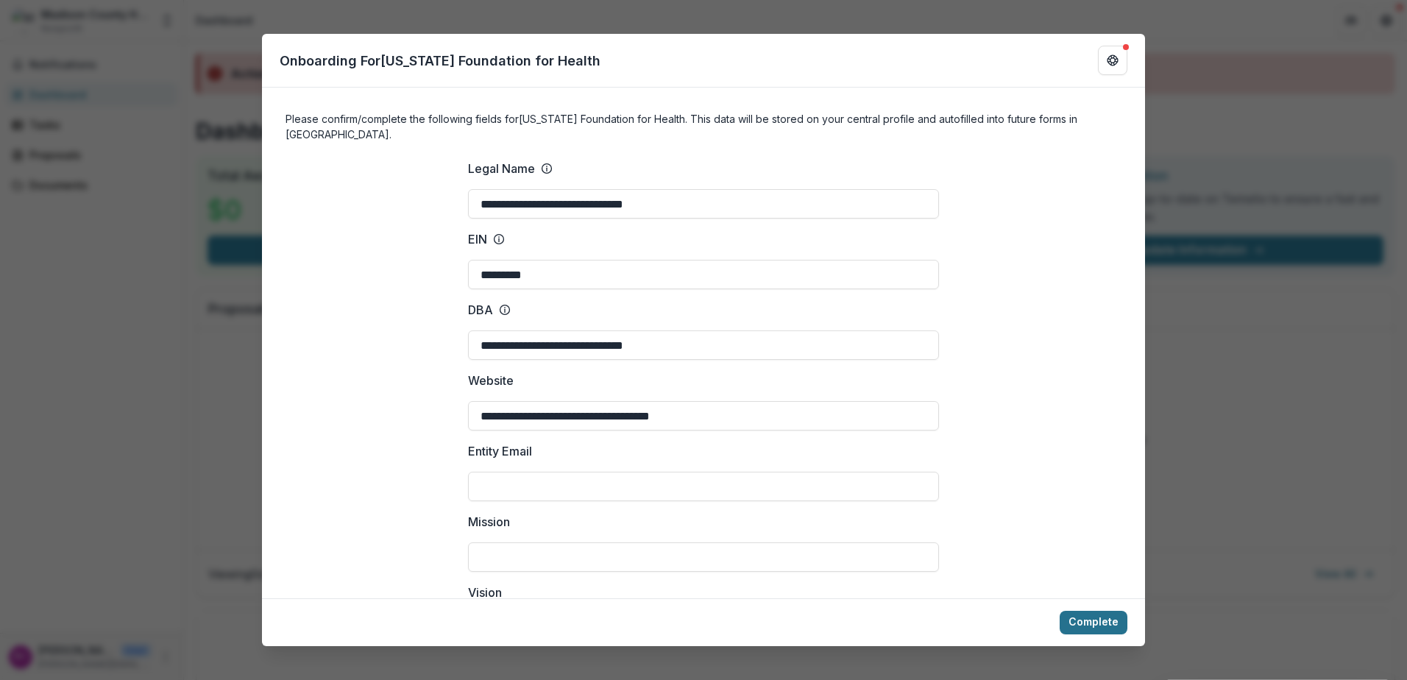
click at [1071, 620] on button "Complete" at bounding box center [1094, 623] width 68 height 24
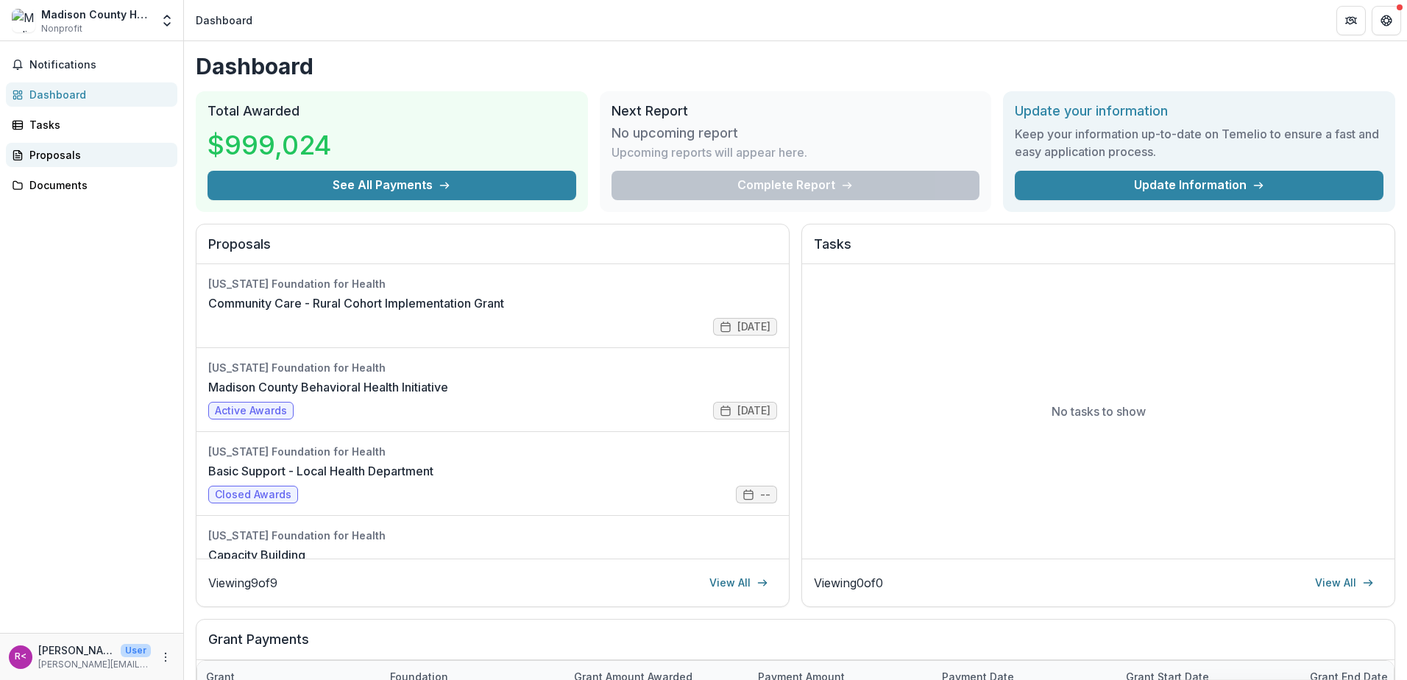
click at [54, 164] on link "Proposals" at bounding box center [91, 155] width 171 height 24
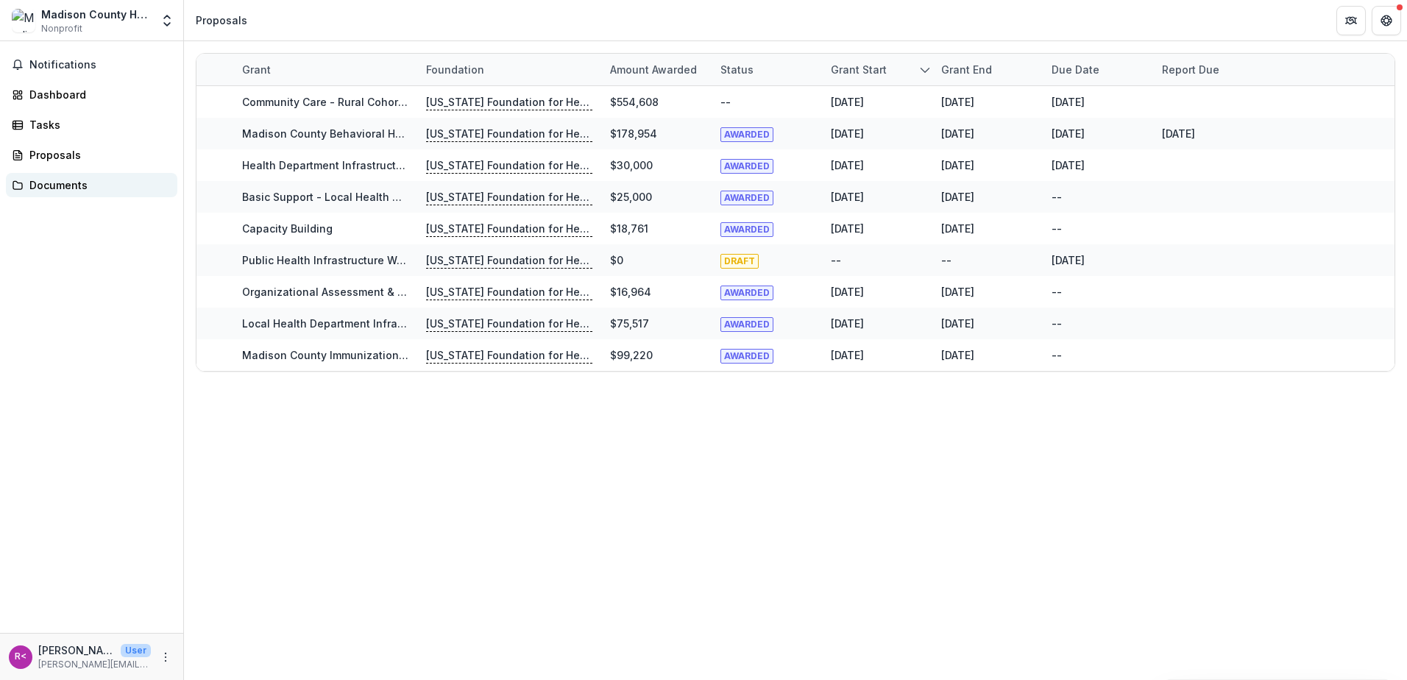
click at [58, 184] on div "Documents" at bounding box center [97, 184] width 136 height 15
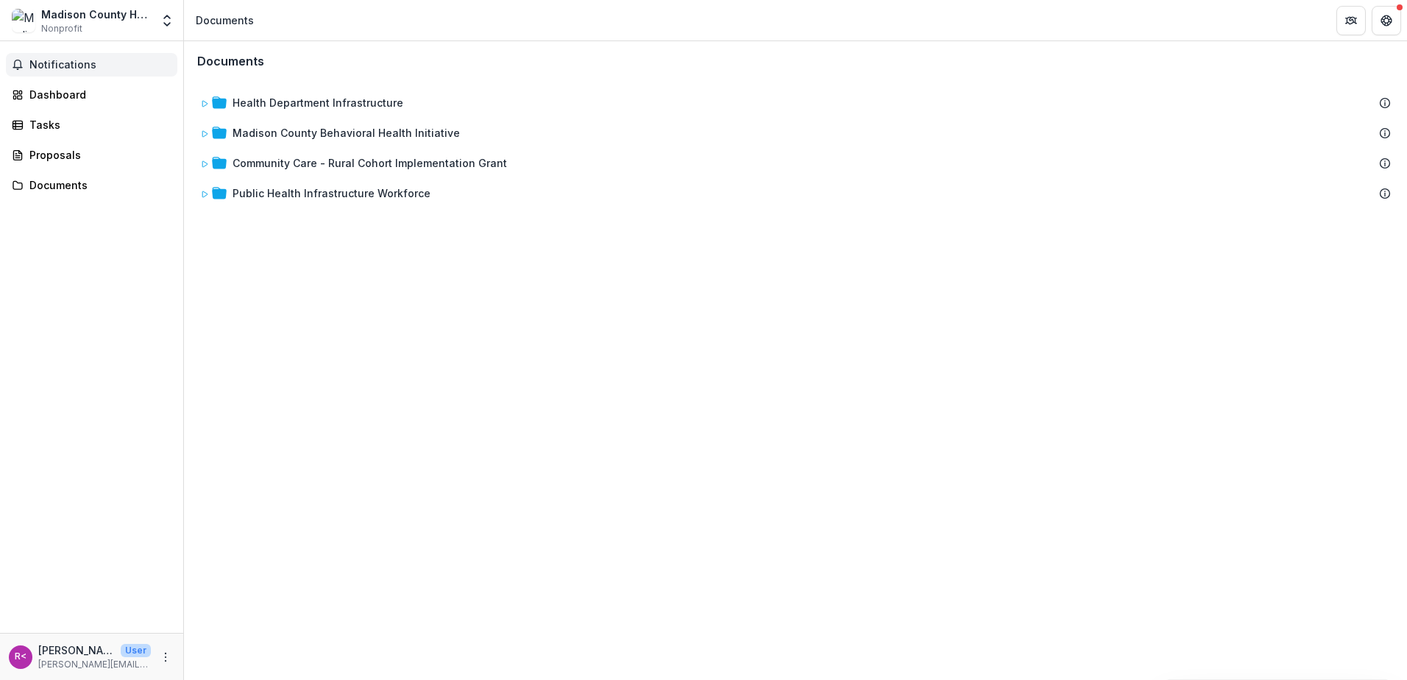
click at [72, 62] on span "Notifications" at bounding box center [100, 65] width 142 height 13
click at [1382, 25] on icon "Get Help" at bounding box center [1387, 21] width 12 height 12
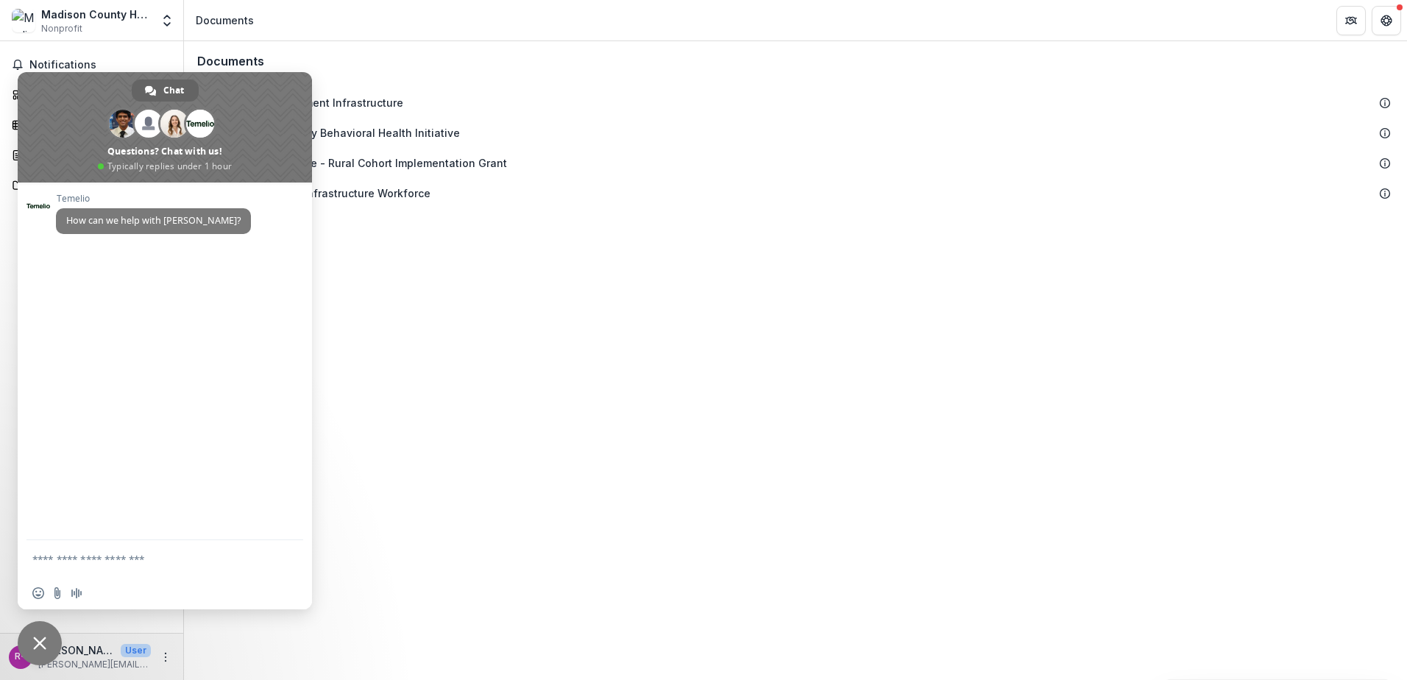
click at [605, 458] on div "Documents Health Department Infrastructure Madison County Behavioral Health Ini…" at bounding box center [795, 360] width 1223 height 639
click at [24, 641] on span "Close chat" at bounding box center [40, 643] width 44 height 44
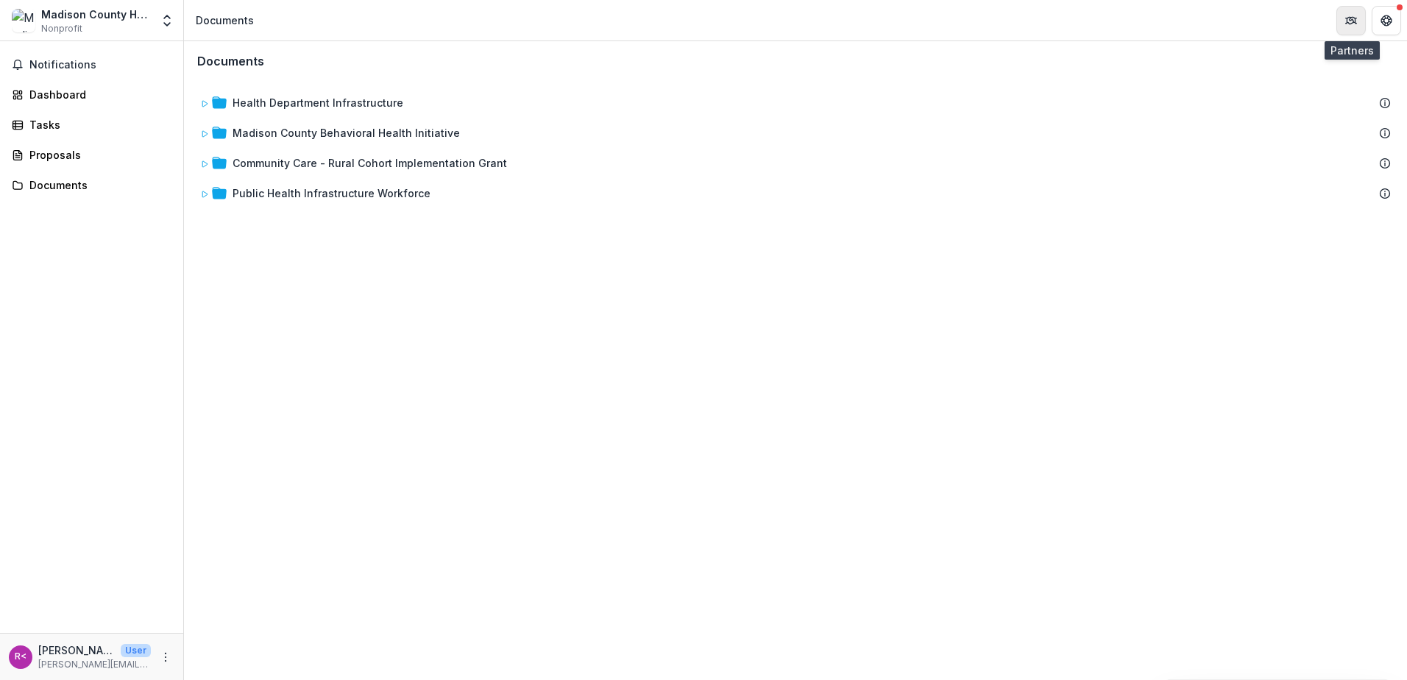
click at [1353, 24] on icon "Partners" at bounding box center [1351, 21] width 12 height 12
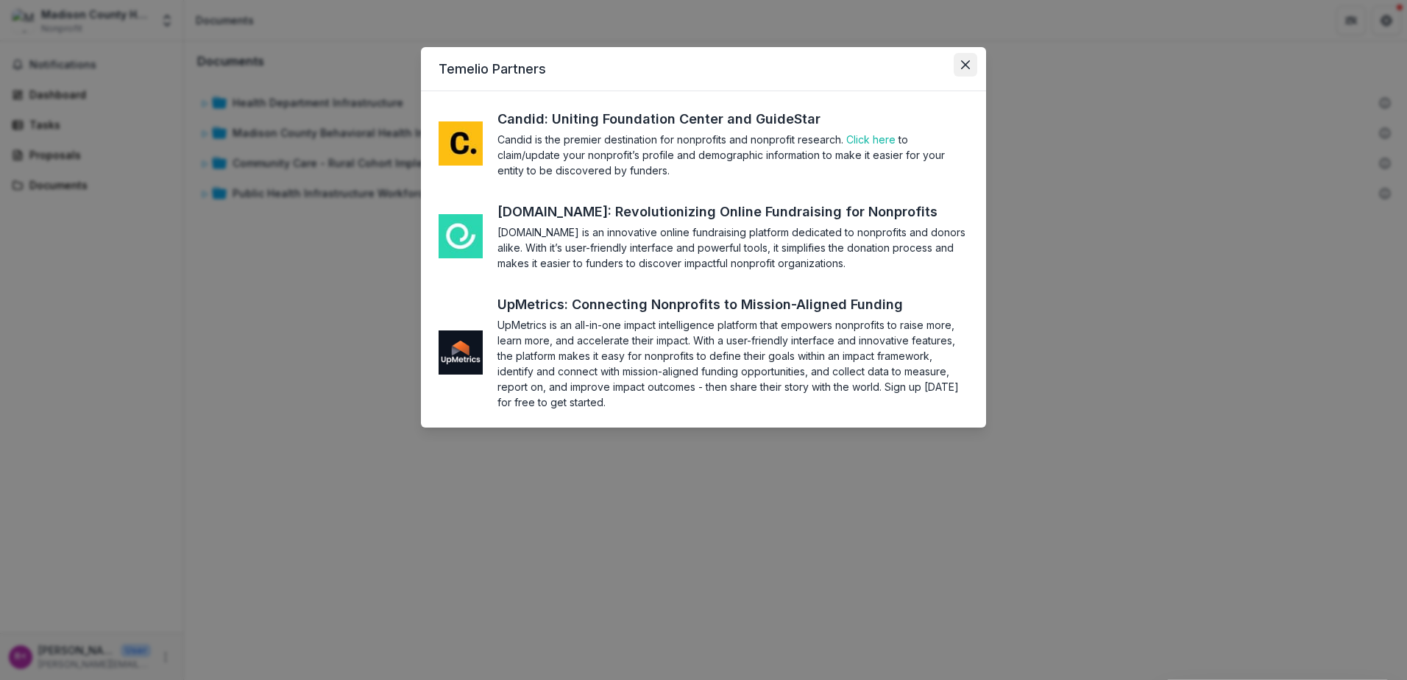
click at [960, 62] on button "Close" at bounding box center [966, 65] width 24 height 24
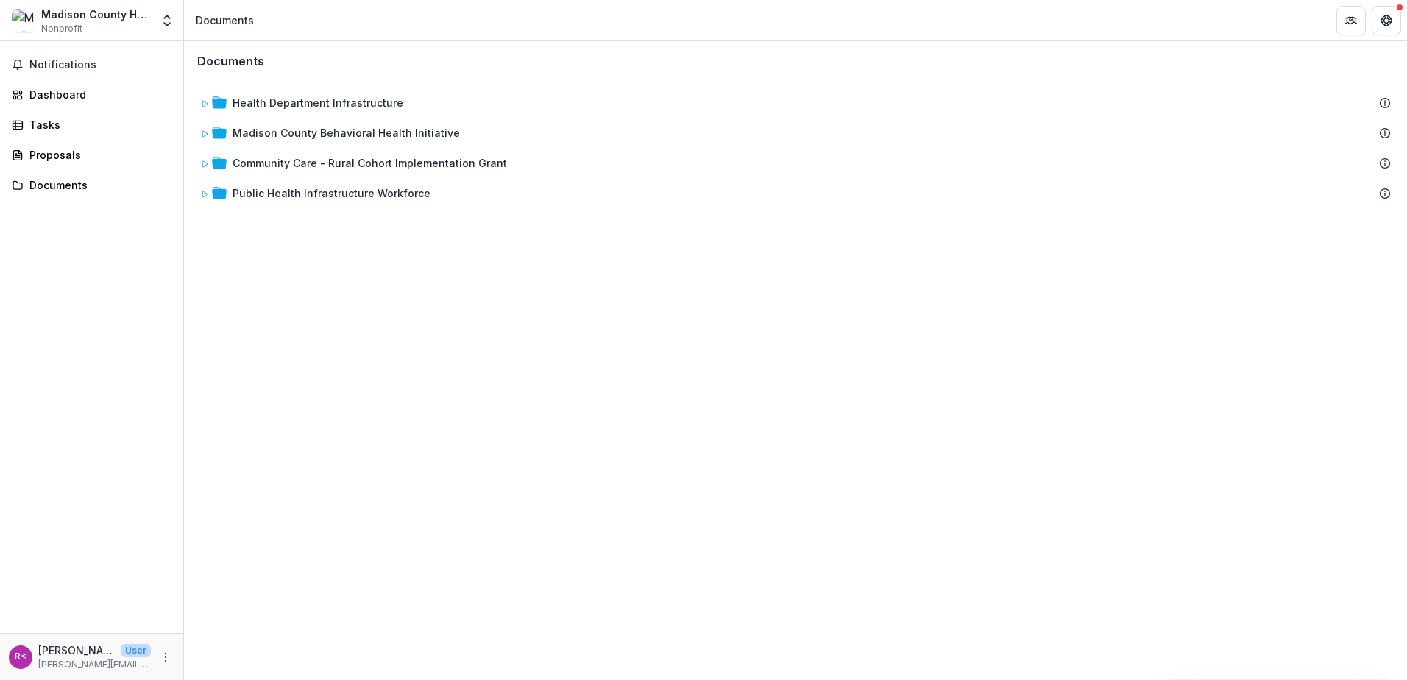
click at [110, 26] on div "Madison County Health Department Nonprofit" at bounding box center [96, 21] width 110 height 29
click at [162, 21] on icon "Open entity switcher" at bounding box center [167, 20] width 15 height 15
click at [865, 225] on div "Documents Health Department Infrastructure Madison County Behavioral Health Ini…" at bounding box center [795, 360] width 1223 height 639
click at [93, 661] on p "[PERSON_NAME][EMAIL_ADDRESS][PERSON_NAME][DOMAIN_NAME]" at bounding box center [94, 664] width 113 height 13
click at [163, 661] on icon "More" at bounding box center [166, 657] width 12 height 12
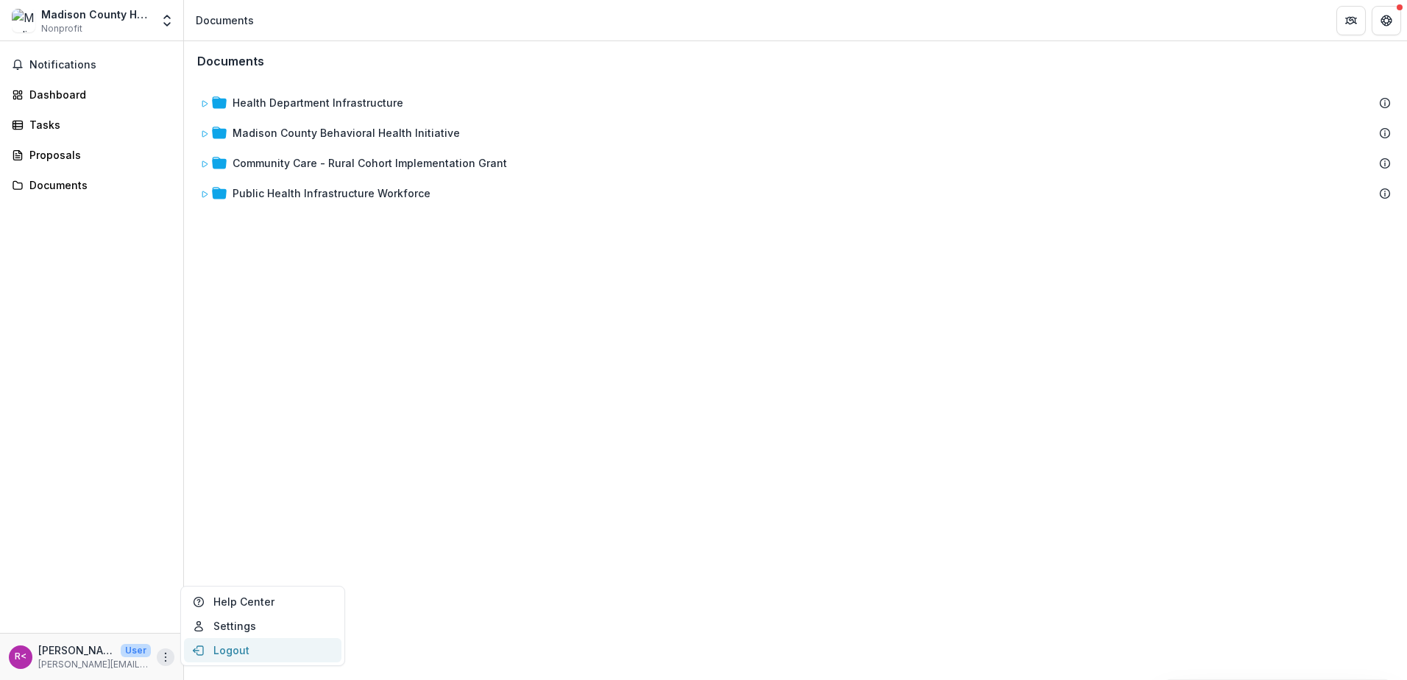
click at [237, 654] on button "Logout" at bounding box center [262, 650] width 157 height 24
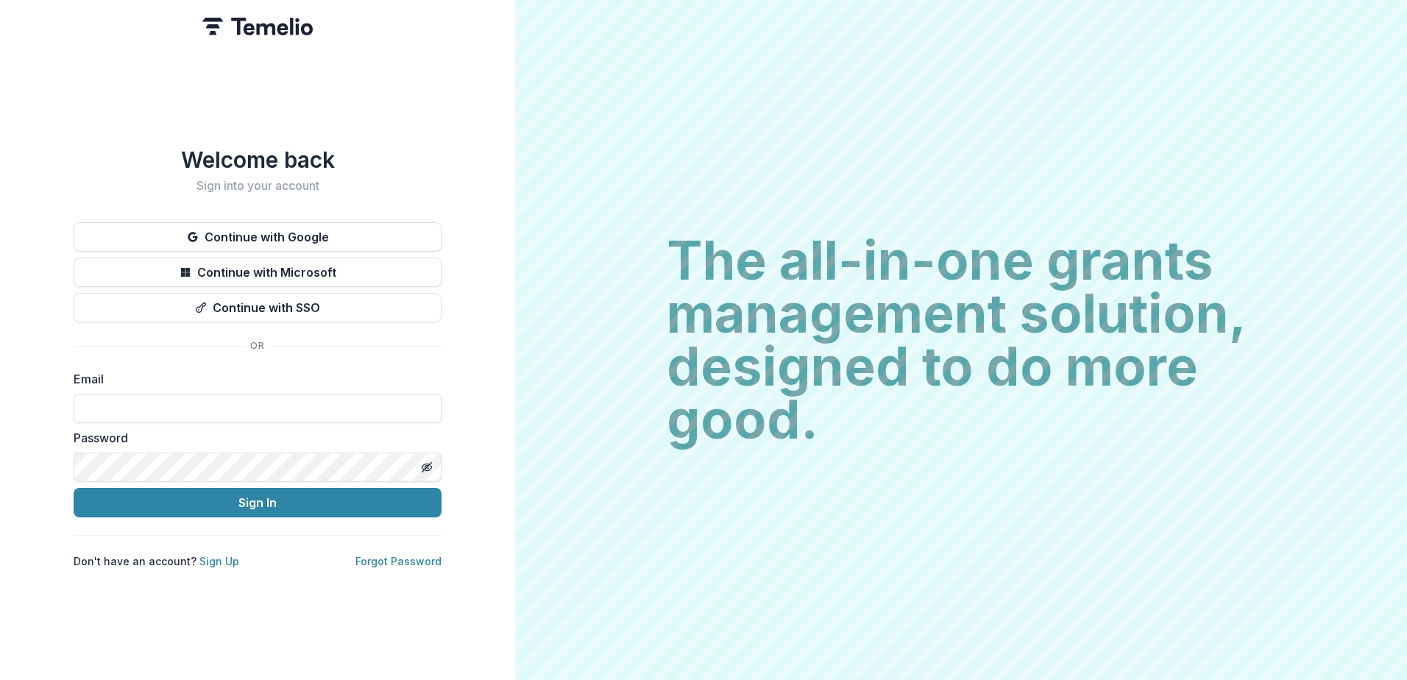
type input "**********"
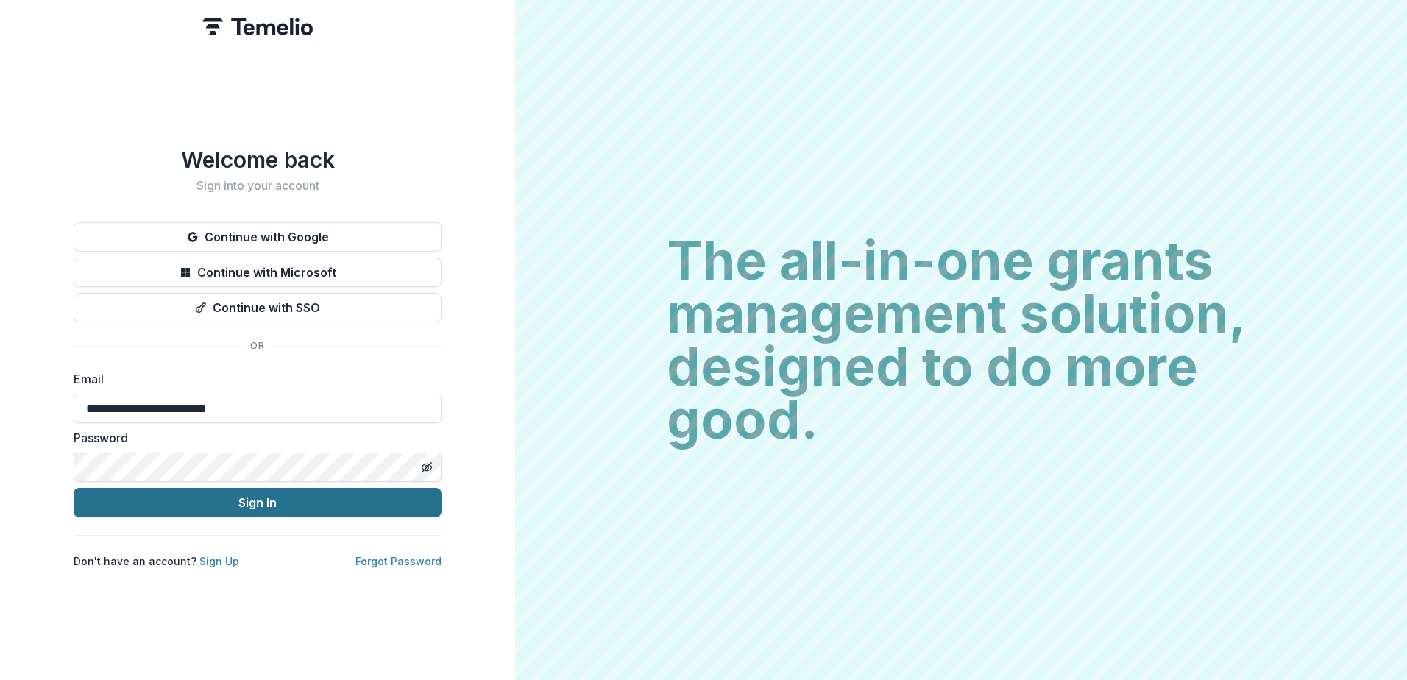
click at [291, 503] on button "Sign In" at bounding box center [258, 502] width 368 height 29
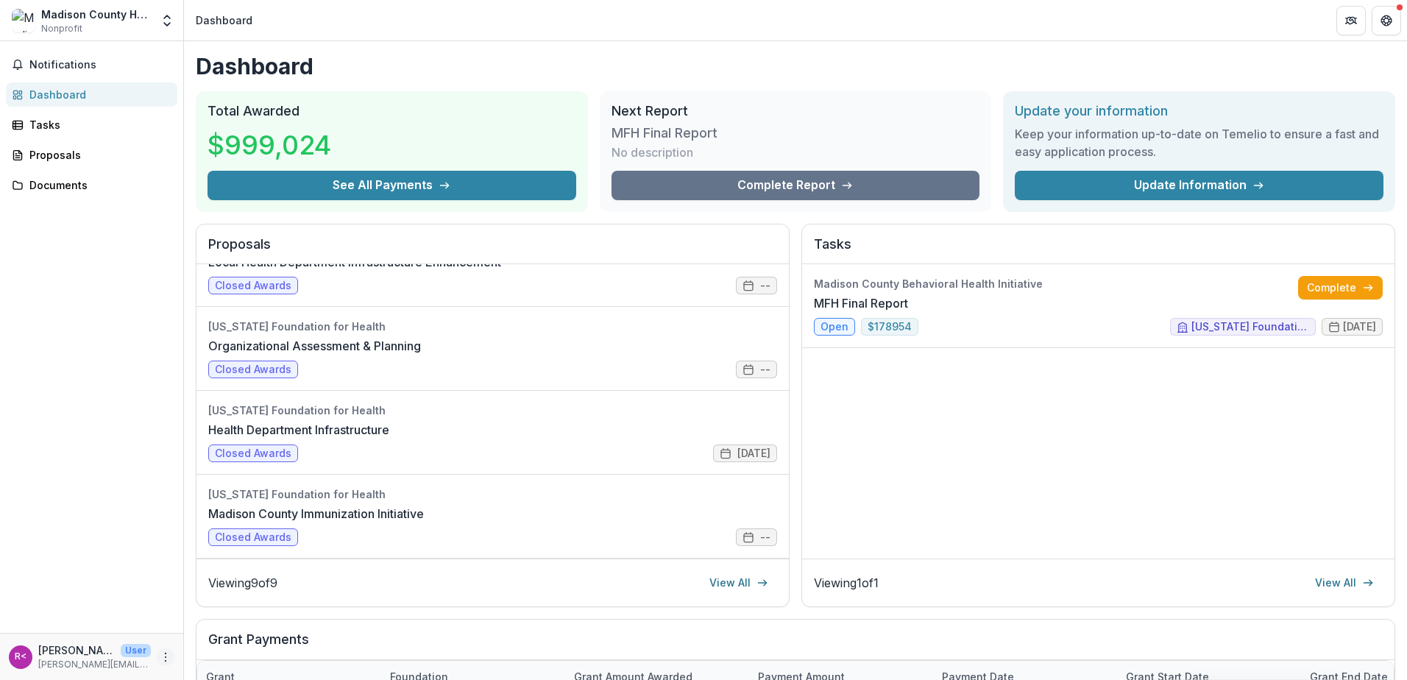
click at [168, 655] on icon "More" at bounding box center [166, 657] width 12 height 12
click at [233, 658] on button "Logout" at bounding box center [262, 650] width 157 height 24
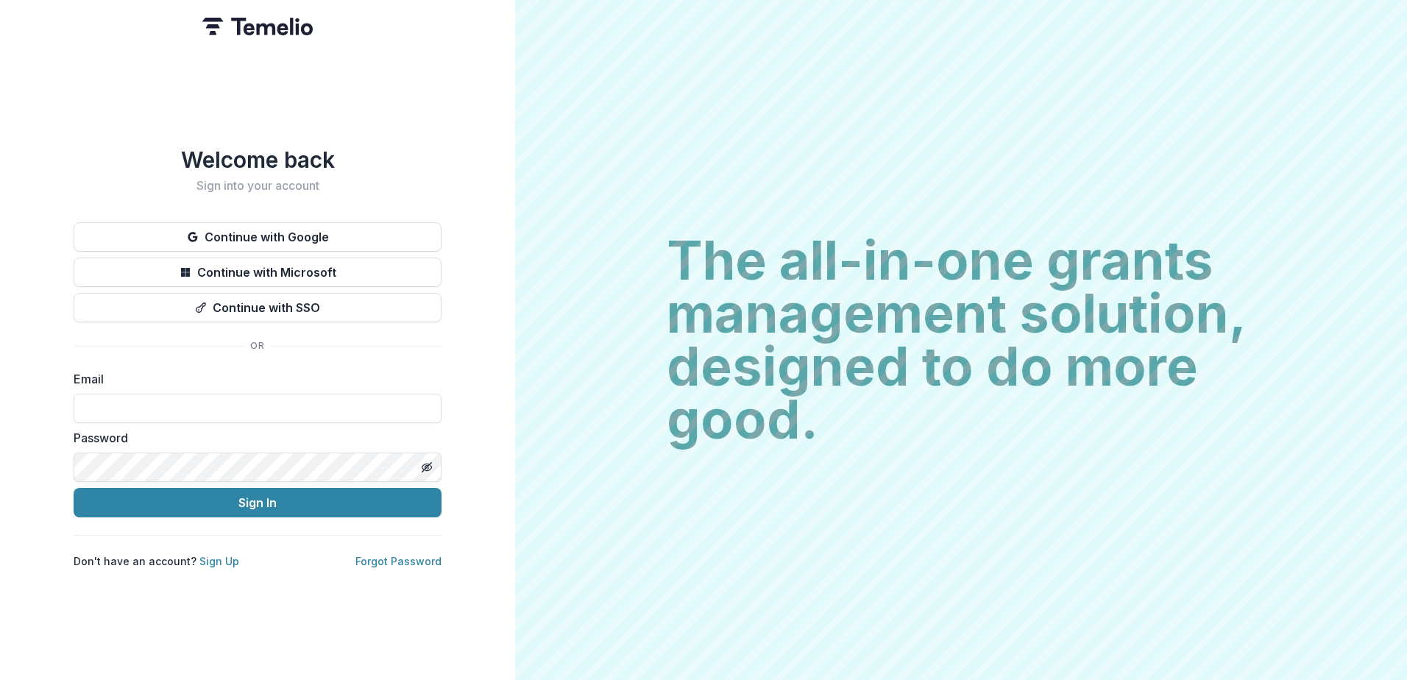
type input "**********"
